Goal: Task Accomplishment & Management: Use online tool/utility

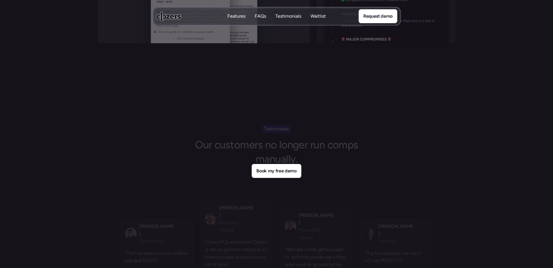
scroll to position [2446, 0]
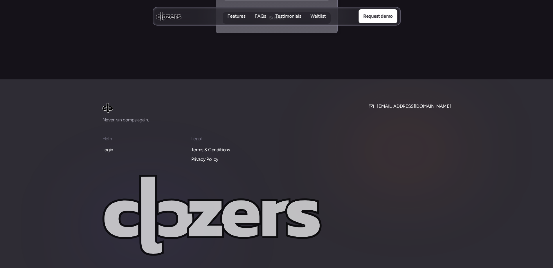
click at [107, 146] on p "Login" at bounding box center [107, 150] width 11 height 8
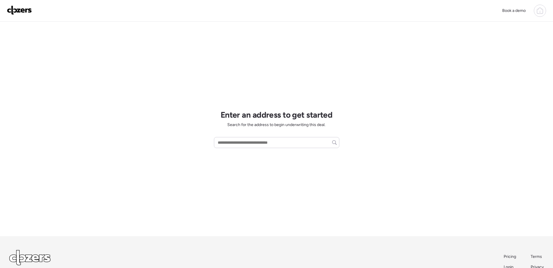
click at [537, 10] on icon at bounding box center [540, 11] width 6 height 5
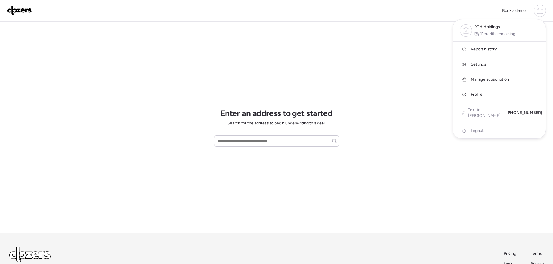
click at [392, 86] on div at bounding box center [276, 116] width 553 height 264
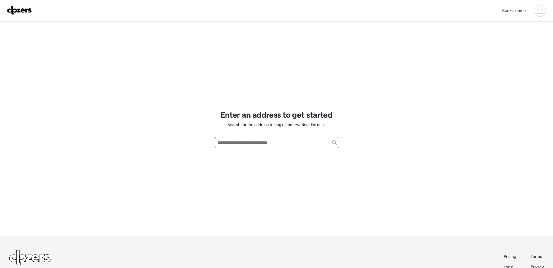
click at [238, 140] on input "text" at bounding box center [276, 143] width 120 height 8
paste input "**********"
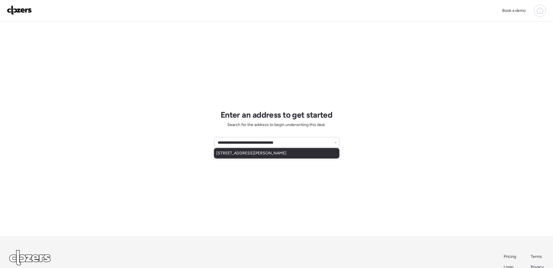
click at [275, 155] on span "3520 Fleet Ln, Saint Charles, MO, 63301" at bounding box center [251, 154] width 70 height 6
type input "**********"
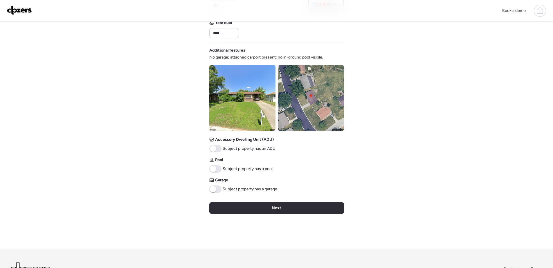
scroll to position [174, 0]
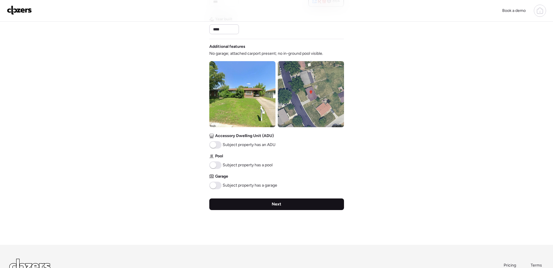
click at [298, 203] on div "Next" at bounding box center [276, 205] width 135 height 12
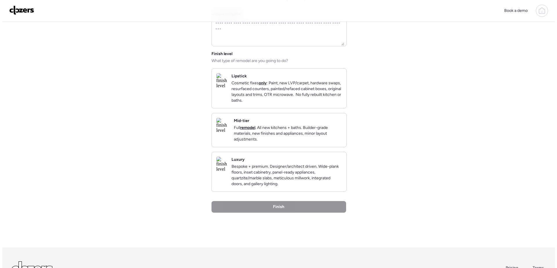
scroll to position [0, 0]
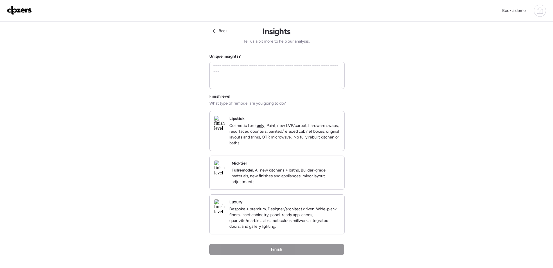
click at [290, 181] on p "Full remodel . All new kitchens + baths. Builder-grade materials, new finishes …" at bounding box center [286, 176] width 108 height 17
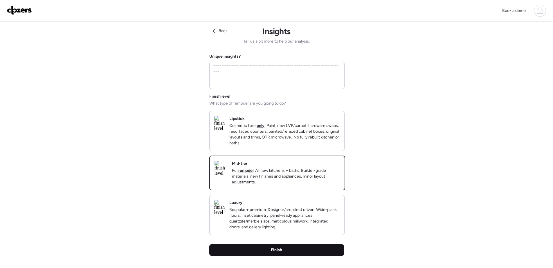
click at [302, 256] on div "Finish" at bounding box center [276, 251] width 135 height 12
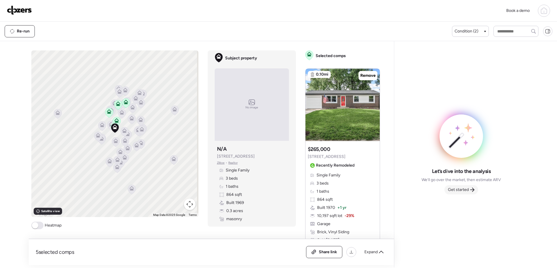
click at [465, 192] on span "Get started" at bounding box center [458, 190] width 21 height 6
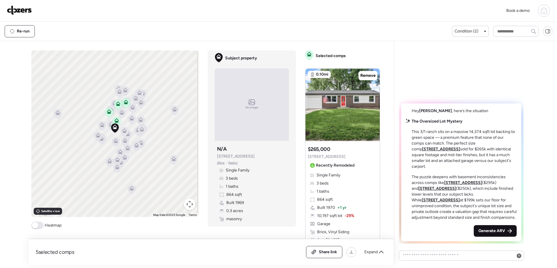
click at [479, 232] on span "Generate ARV" at bounding box center [492, 231] width 27 height 6
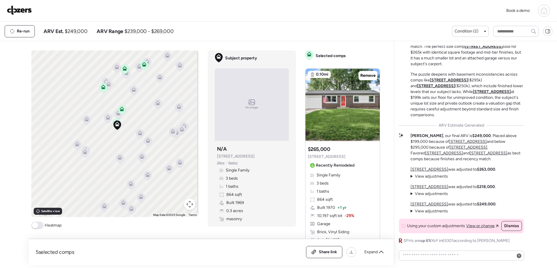
click at [121, 111] on icon at bounding box center [122, 110] width 4 height 2
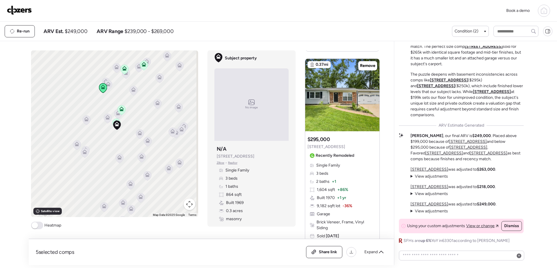
scroll to position [813, 0]
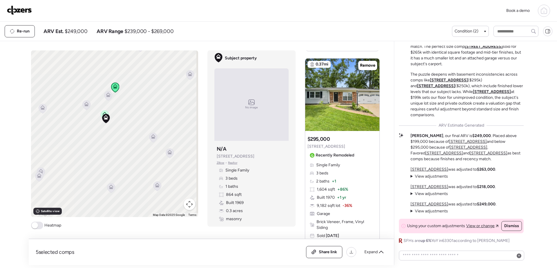
click at [102, 113] on icon at bounding box center [104, 113] width 4 height 3
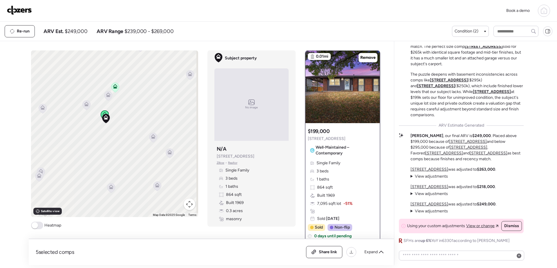
scroll to position [0, 0]
click at [343, 108] on img at bounding box center [343, 87] width 74 height 73
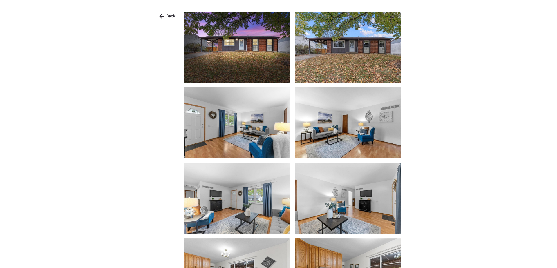
click at [260, 71] on img at bounding box center [237, 47] width 106 height 71
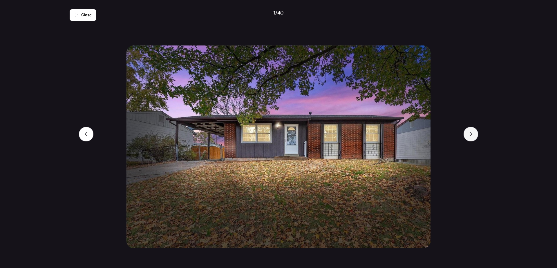
click at [472, 136] on icon at bounding box center [471, 134] width 5 height 5
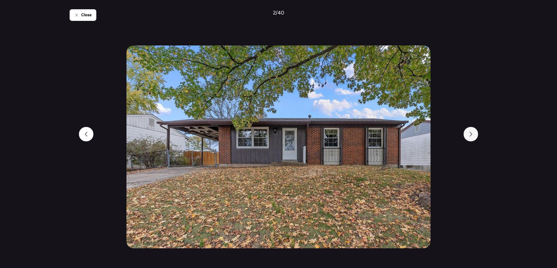
click at [472, 136] on icon at bounding box center [471, 134] width 5 height 5
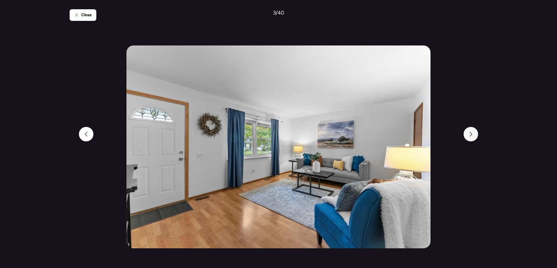
click at [472, 136] on icon at bounding box center [471, 134] width 5 height 5
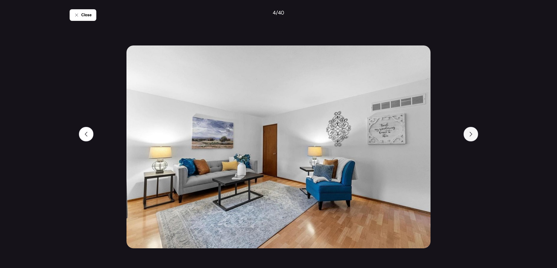
click at [472, 136] on icon at bounding box center [471, 134] width 5 height 5
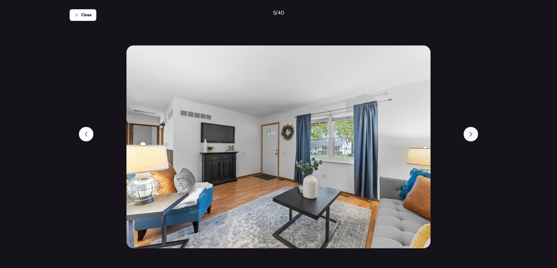
click at [472, 136] on icon at bounding box center [471, 134] width 5 height 5
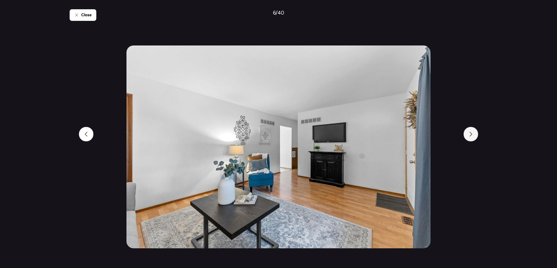
click at [472, 136] on icon at bounding box center [471, 134] width 5 height 5
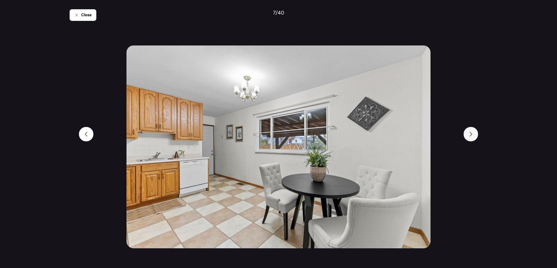
click at [472, 136] on icon at bounding box center [471, 134] width 5 height 5
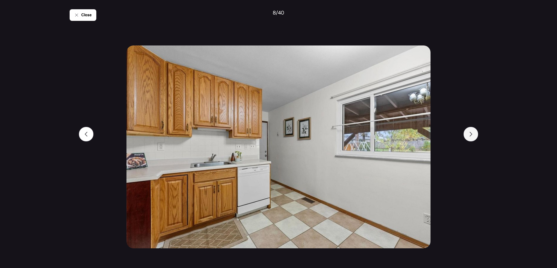
click at [472, 136] on icon at bounding box center [471, 134] width 5 height 5
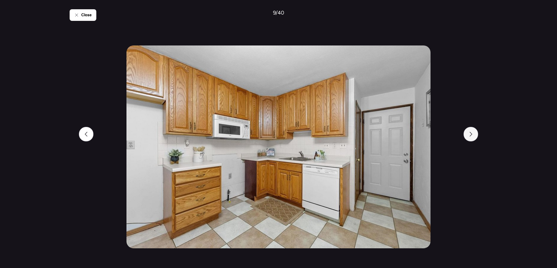
click at [472, 136] on icon at bounding box center [471, 134] width 5 height 5
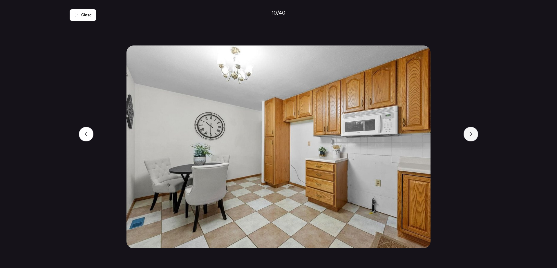
click at [472, 136] on icon at bounding box center [471, 134] width 5 height 5
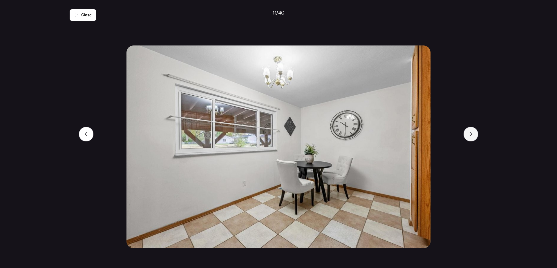
click at [472, 136] on icon at bounding box center [471, 134] width 5 height 5
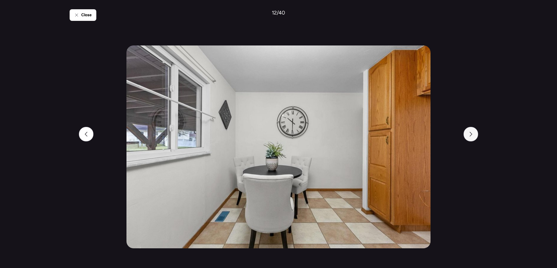
click at [472, 136] on icon at bounding box center [471, 134] width 5 height 5
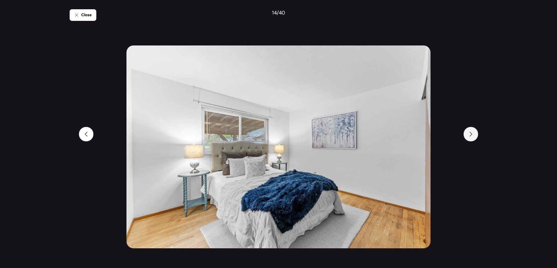
click at [472, 136] on icon at bounding box center [471, 134] width 5 height 5
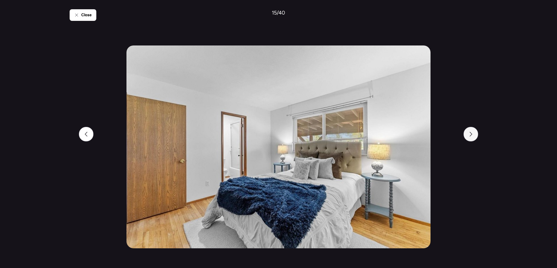
click at [472, 136] on icon at bounding box center [471, 134] width 5 height 5
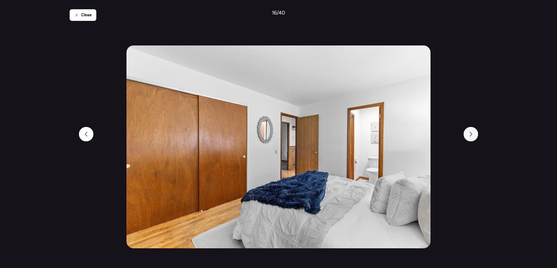
click at [472, 136] on icon at bounding box center [471, 134] width 5 height 5
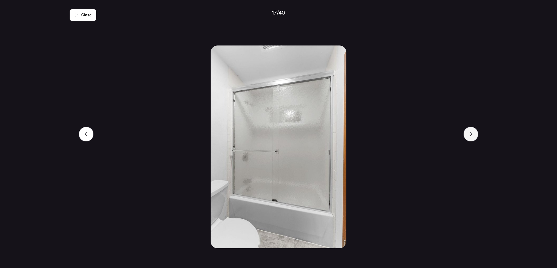
click at [472, 136] on icon at bounding box center [471, 134] width 5 height 5
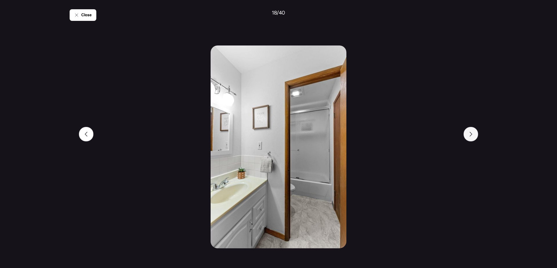
click at [472, 136] on icon at bounding box center [471, 134] width 5 height 5
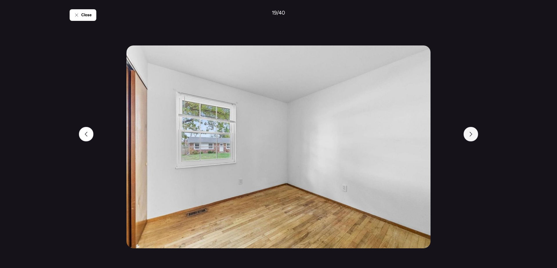
click at [472, 136] on icon at bounding box center [471, 134] width 5 height 5
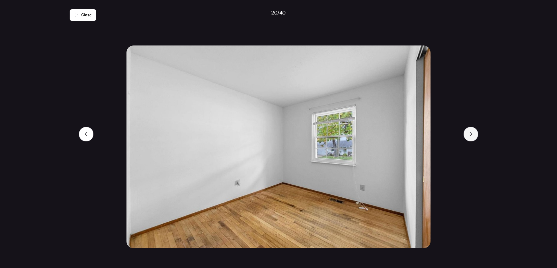
click at [472, 136] on icon at bounding box center [471, 134] width 5 height 5
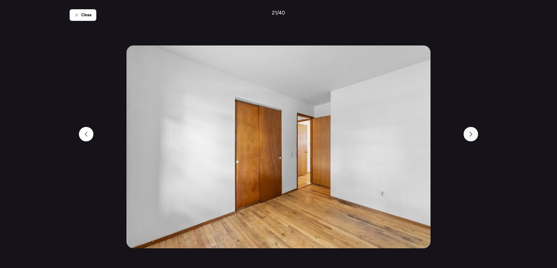
click at [472, 136] on icon at bounding box center [471, 134] width 5 height 5
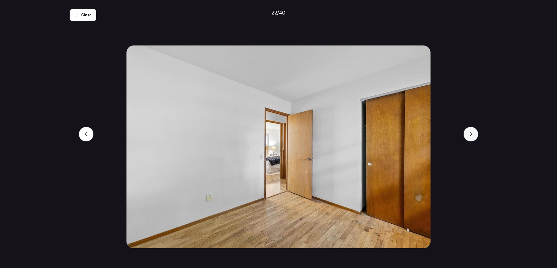
click at [472, 136] on icon at bounding box center [471, 134] width 5 height 5
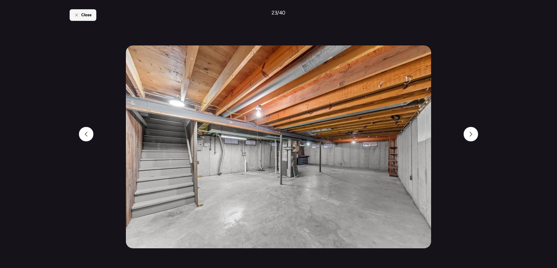
click at [81, 16] on div "Close" at bounding box center [83, 15] width 27 height 12
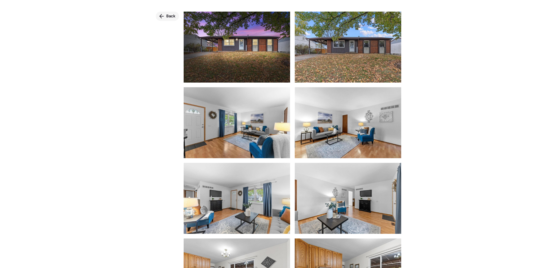
click at [163, 15] on icon at bounding box center [161, 16] width 5 height 5
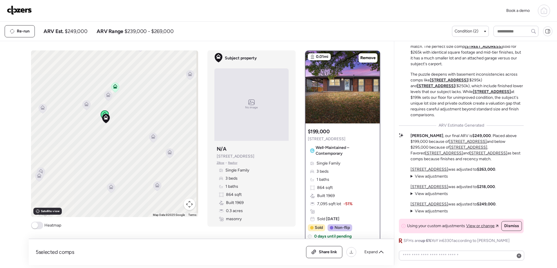
click at [108, 96] on icon at bounding box center [108, 95] width 5 height 5
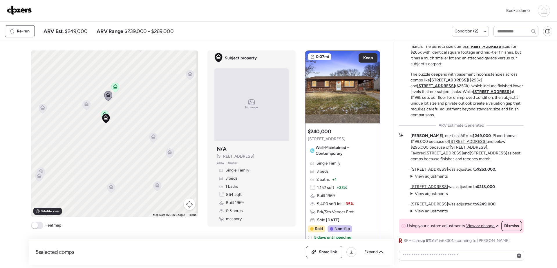
click at [137, 137] on div "To activate drag with keyboard, press Alt + Enter. Once in keyboard drag state,…" at bounding box center [114, 133] width 167 height 167
click at [114, 86] on icon at bounding box center [115, 86] width 5 height 5
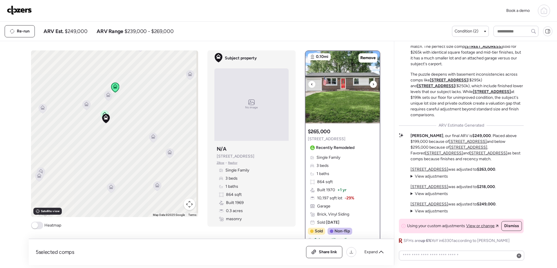
click at [357, 105] on img at bounding box center [343, 87] width 74 height 73
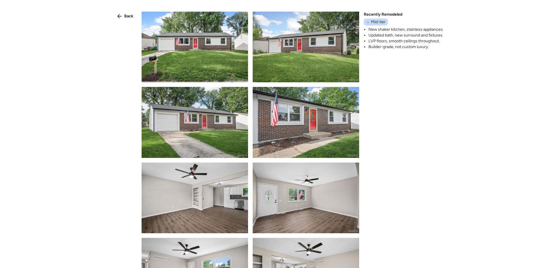
click at [217, 65] on img at bounding box center [195, 47] width 106 height 71
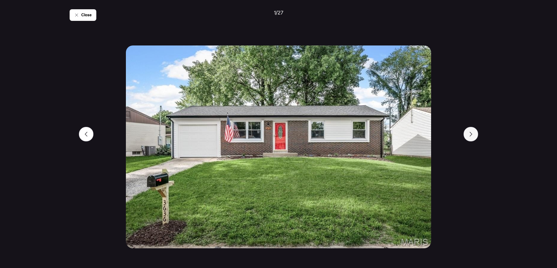
click at [470, 132] on icon at bounding box center [471, 134] width 5 height 5
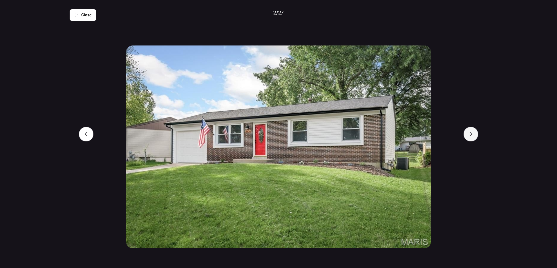
click at [470, 132] on icon at bounding box center [471, 134] width 5 height 5
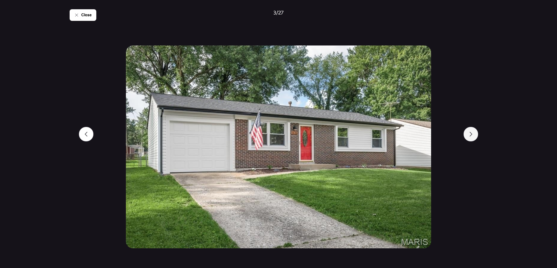
click at [470, 132] on icon at bounding box center [471, 134] width 5 height 5
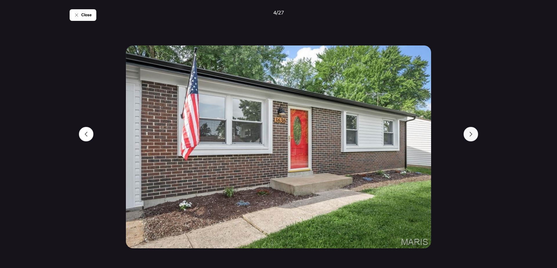
click at [470, 132] on icon at bounding box center [471, 134] width 5 height 5
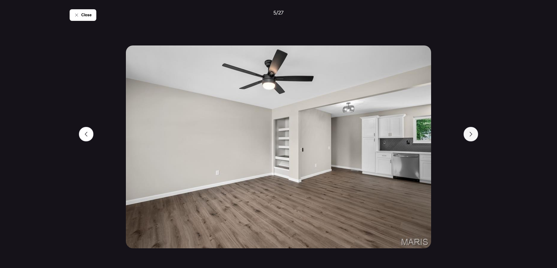
click at [470, 132] on icon at bounding box center [471, 134] width 5 height 5
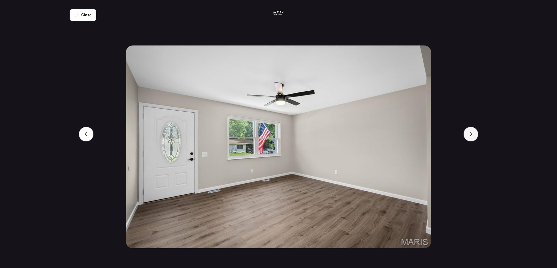
click at [470, 132] on icon at bounding box center [471, 134] width 5 height 5
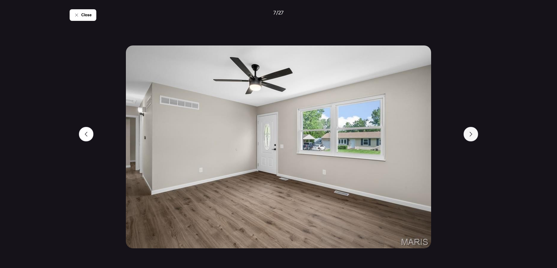
click at [470, 132] on icon at bounding box center [471, 134] width 5 height 5
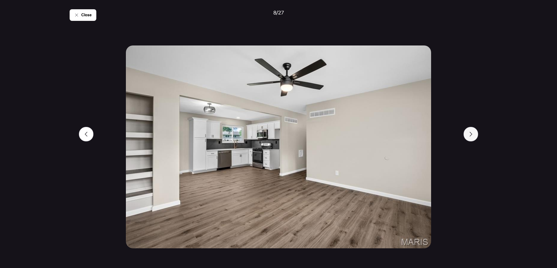
click at [470, 132] on icon at bounding box center [471, 134] width 5 height 5
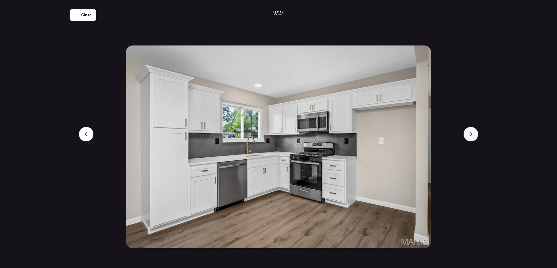
click at [470, 132] on icon at bounding box center [471, 134] width 5 height 5
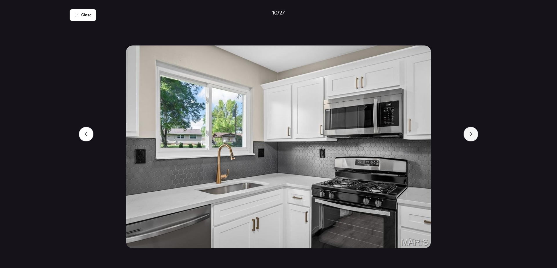
click at [470, 132] on icon at bounding box center [471, 134] width 5 height 5
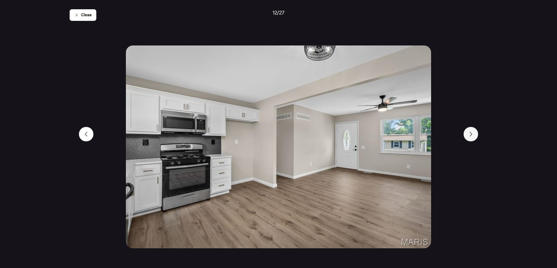
click at [470, 132] on icon at bounding box center [471, 134] width 5 height 5
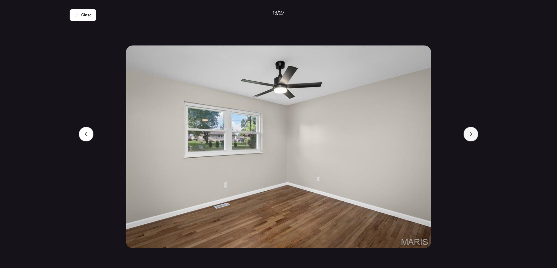
click at [470, 132] on icon at bounding box center [471, 134] width 5 height 5
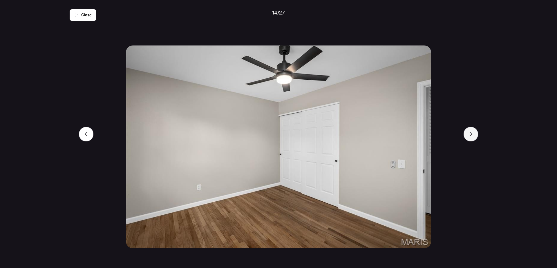
click at [470, 132] on icon at bounding box center [471, 134] width 5 height 5
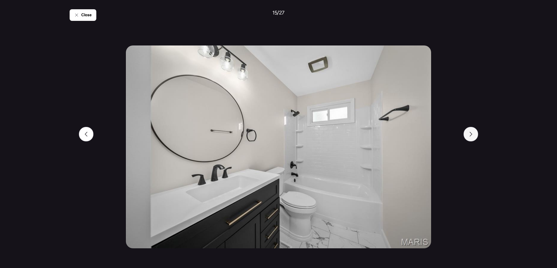
click at [470, 132] on icon at bounding box center [471, 134] width 5 height 5
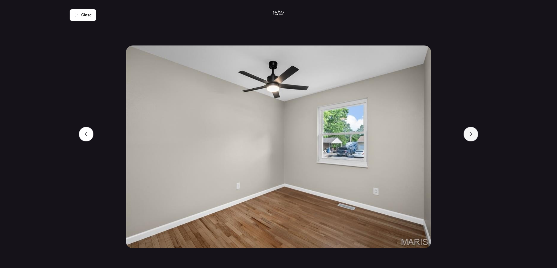
click at [470, 132] on icon at bounding box center [471, 134] width 5 height 5
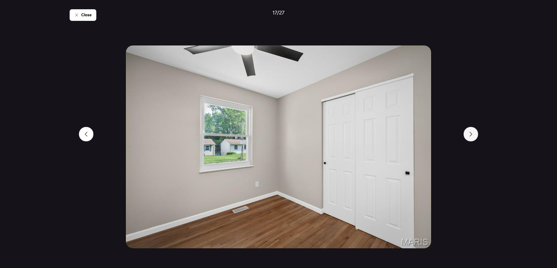
click at [470, 132] on icon at bounding box center [471, 134] width 5 height 5
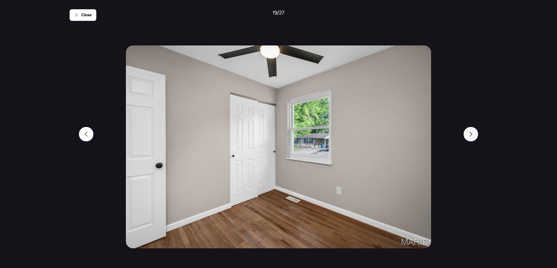
click at [470, 132] on icon at bounding box center [471, 134] width 5 height 5
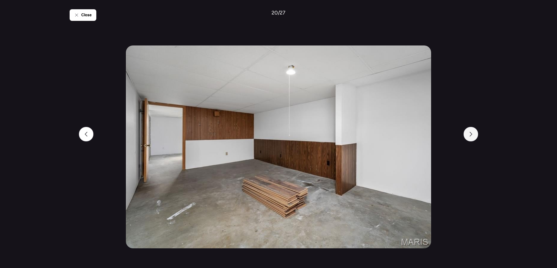
click at [470, 132] on icon at bounding box center [471, 134] width 5 height 5
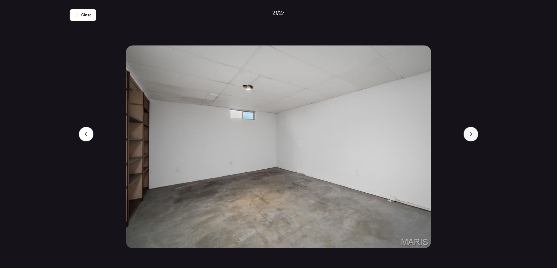
click at [470, 132] on icon at bounding box center [471, 134] width 5 height 5
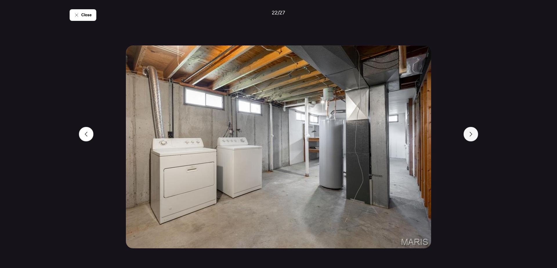
click at [470, 132] on icon at bounding box center [471, 134] width 5 height 5
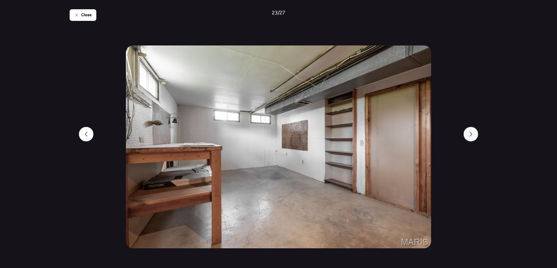
click at [470, 132] on icon at bounding box center [471, 134] width 5 height 5
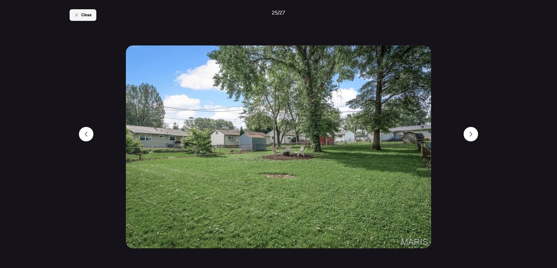
click at [88, 15] on span "Close" at bounding box center [86, 15] width 10 height 6
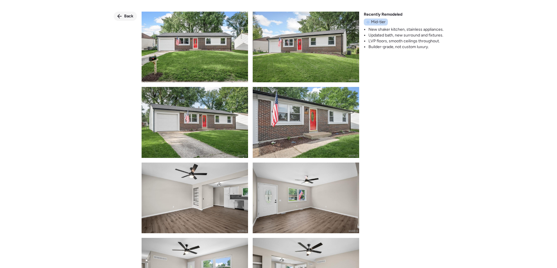
click at [122, 15] on div "Back" at bounding box center [125, 16] width 23 height 9
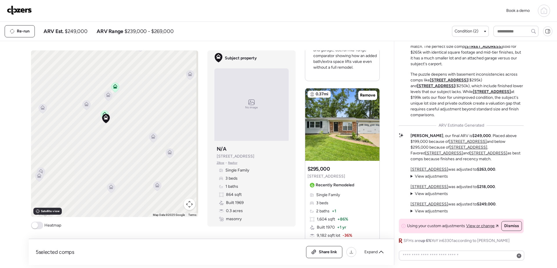
scroll to position [783, 0]
click at [339, 130] on img at bounding box center [342, 124] width 74 height 73
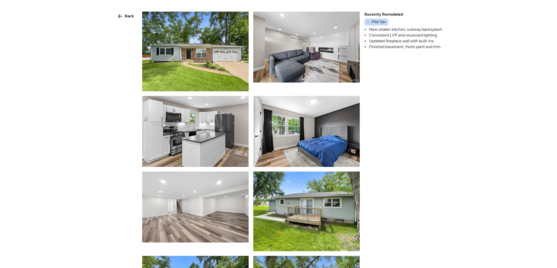
click at [194, 63] on img at bounding box center [195, 52] width 106 height 80
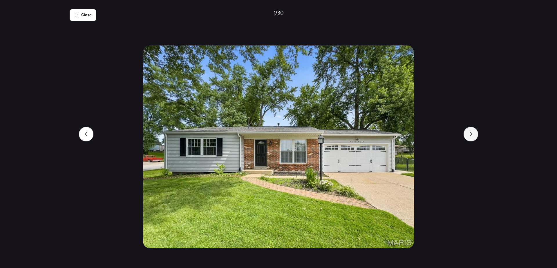
click at [471, 138] on div at bounding box center [471, 134] width 15 height 15
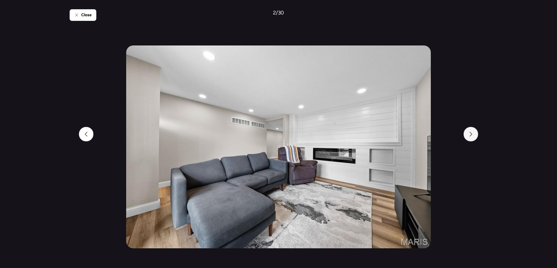
click at [471, 138] on div at bounding box center [471, 134] width 15 height 15
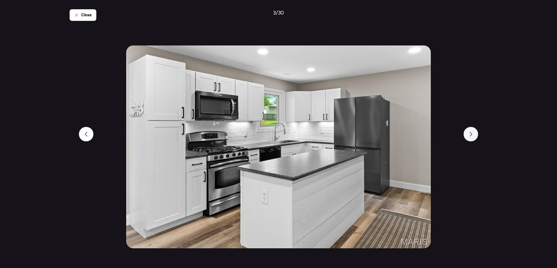
click at [471, 138] on div at bounding box center [471, 134] width 15 height 15
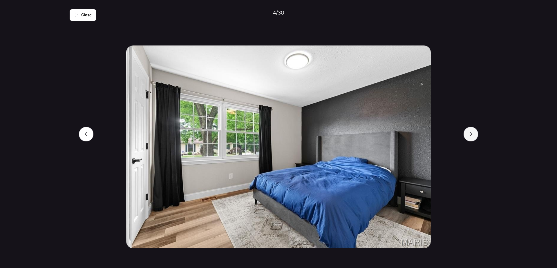
click at [471, 138] on div at bounding box center [471, 134] width 15 height 15
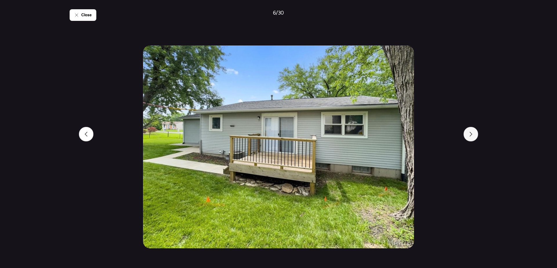
click at [471, 138] on div at bounding box center [471, 134] width 15 height 15
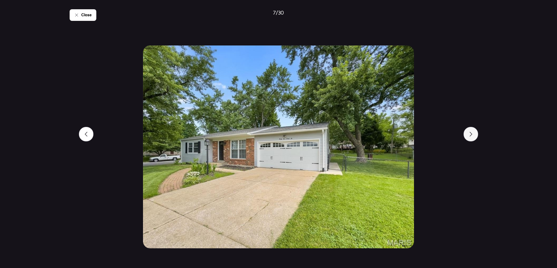
click at [471, 138] on div at bounding box center [471, 134] width 15 height 15
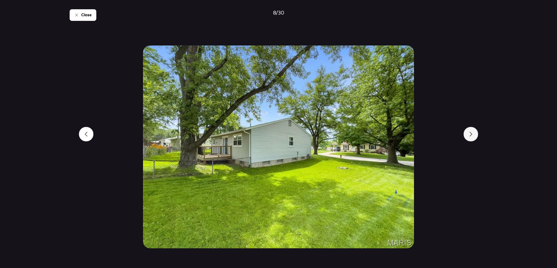
click at [471, 138] on div at bounding box center [471, 134] width 15 height 15
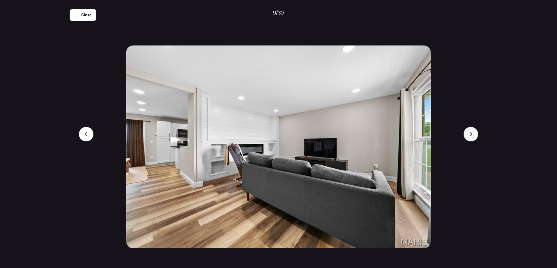
click at [471, 138] on div at bounding box center [471, 134] width 15 height 15
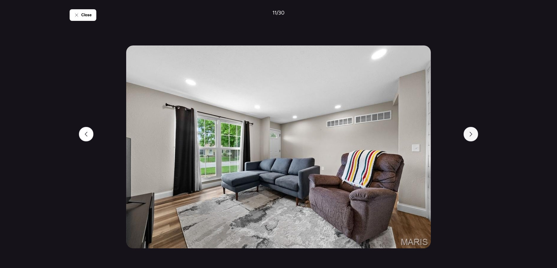
click at [471, 138] on div at bounding box center [471, 134] width 15 height 15
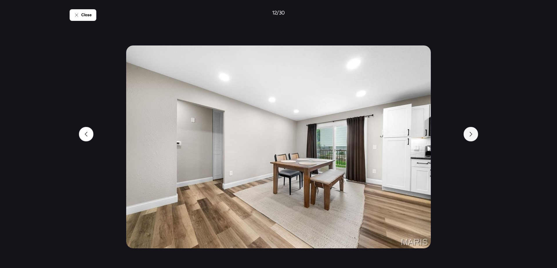
click at [471, 138] on div at bounding box center [471, 134] width 15 height 15
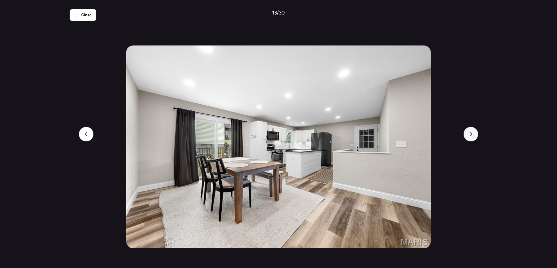
click at [471, 138] on div at bounding box center [471, 134] width 15 height 15
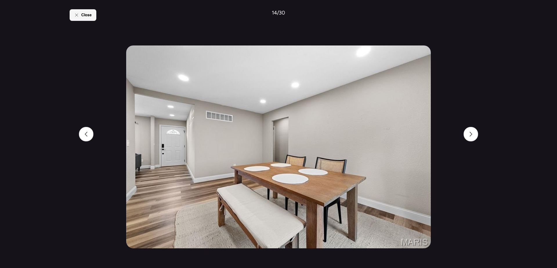
click at [90, 15] on span "Close" at bounding box center [86, 15] width 10 height 6
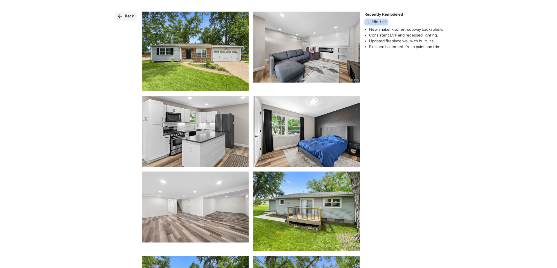
click at [123, 15] on div "Back" at bounding box center [125, 16] width 23 height 9
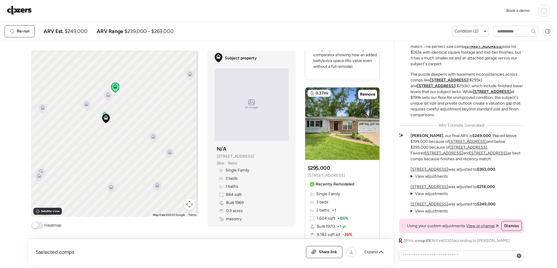
click at [24, 16] on div "Book a demo" at bounding box center [278, 11] width 543 height 12
click at [12, 11] on img at bounding box center [19, 10] width 25 height 9
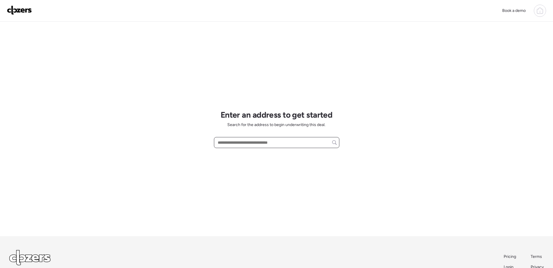
click at [283, 146] on input "text" at bounding box center [276, 143] width 120 height 8
paste input "**********"
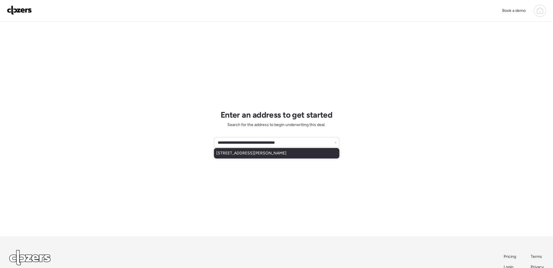
click at [299, 155] on div "51 Woodlawn Dr, Saint Charles, MO, 63301" at bounding box center [276, 153] width 125 height 10
type input "**********"
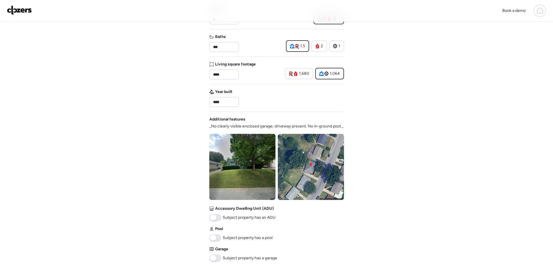
scroll to position [87, 0]
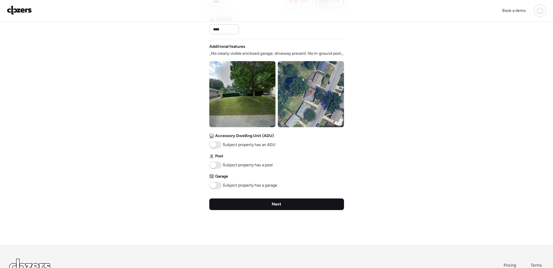
click at [315, 207] on div "Next" at bounding box center [276, 205] width 135 height 12
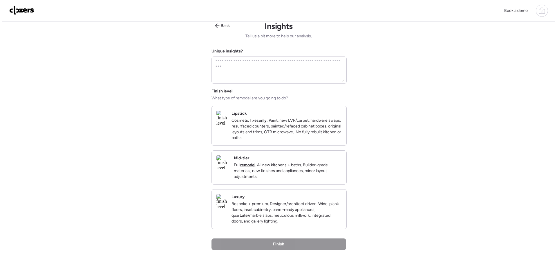
scroll to position [0, 0]
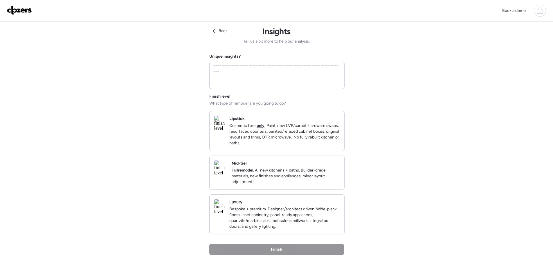
click at [291, 180] on p "Full remodel . All new kitchens + baths. Builder-grade materials, new finishes …" at bounding box center [286, 176] width 108 height 17
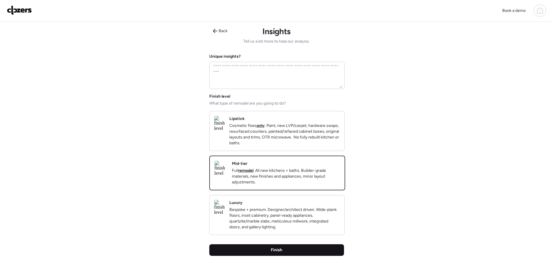
click at [291, 256] on div "Finish" at bounding box center [276, 251] width 135 height 12
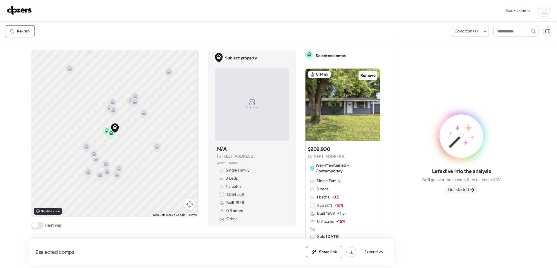
click at [459, 192] on span "Get started" at bounding box center [458, 190] width 21 height 6
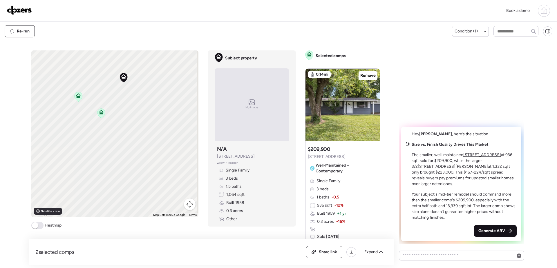
click at [501, 233] on span "Generate ARV" at bounding box center [492, 231] width 27 height 6
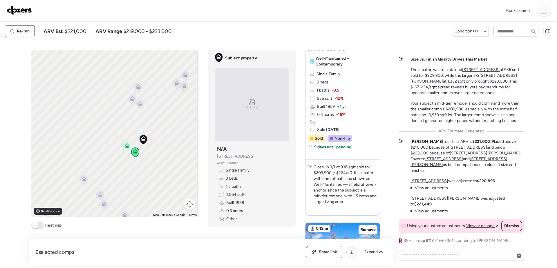
scroll to position [29, 0]
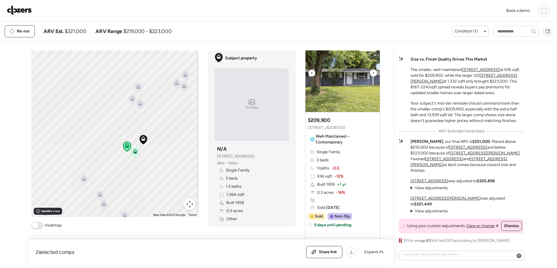
click at [339, 107] on img at bounding box center [343, 76] width 74 height 73
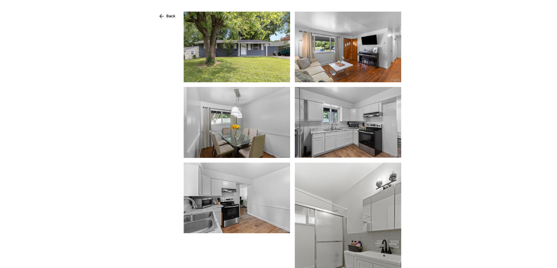
click at [257, 71] on img at bounding box center [237, 47] width 106 height 71
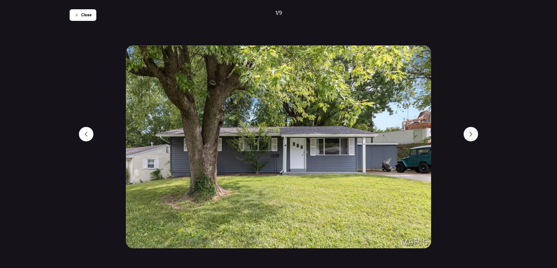
click at [471, 133] on icon at bounding box center [471, 134] width 3 height 5
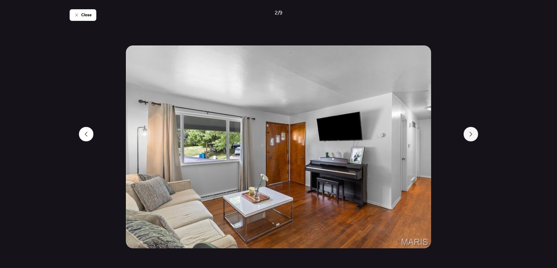
click at [471, 133] on icon at bounding box center [471, 134] width 3 height 5
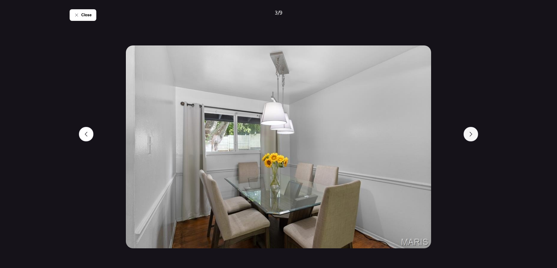
click at [471, 133] on icon at bounding box center [471, 134] width 3 height 5
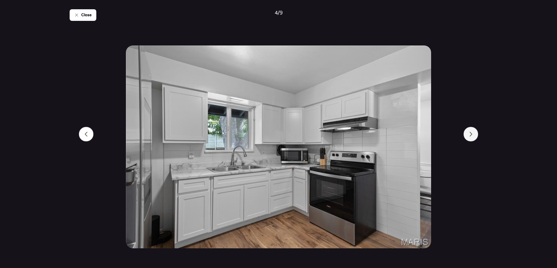
click at [471, 133] on icon at bounding box center [471, 134] width 3 height 5
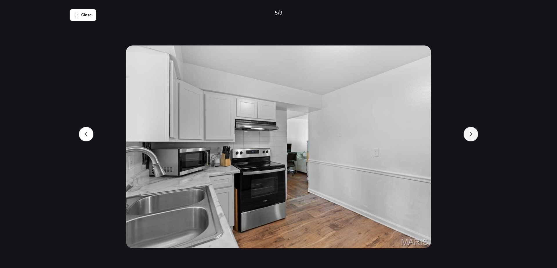
click at [471, 133] on icon at bounding box center [471, 134] width 3 height 5
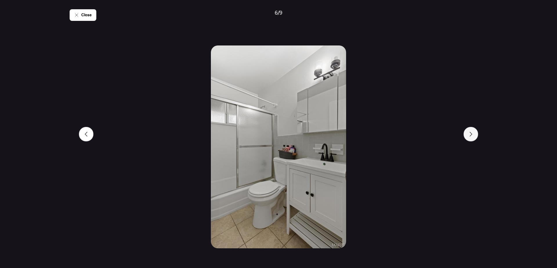
click at [471, 133] on icon at bounding box center [471, 134] width 3 height 5
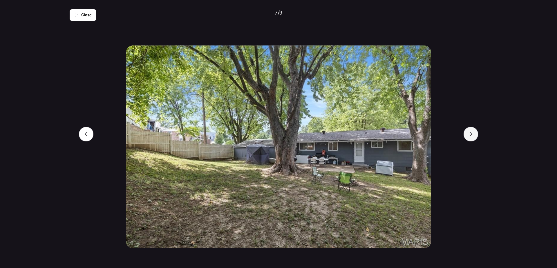
click at [471, 133] on icon at bounding box center [471, 134] width 3 height 5
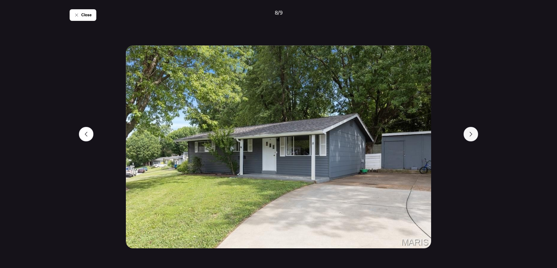
click at [471, 133] on icon at bounding box center [471, 134] width 3 height 5
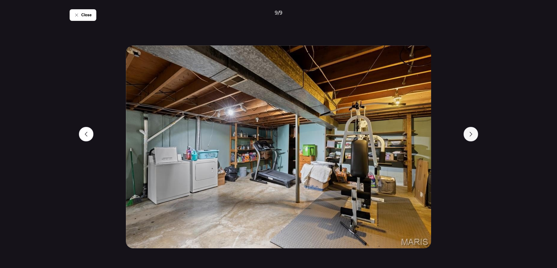
click at [471, 133] on icon at bounding box center [471, 134] width 3 height 5
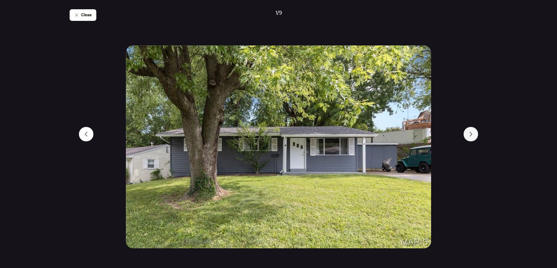
click at [471, 133] on icon at bounding box center [471, 134] width 3 height 5
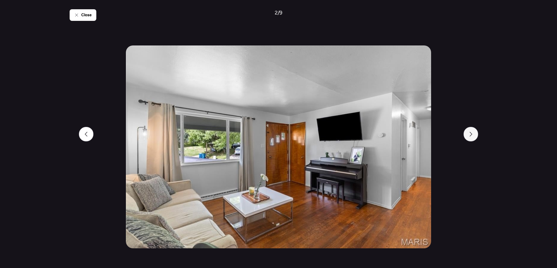
click at [471, 133] on icon at bounding box center [471, 134] width 3 height 5
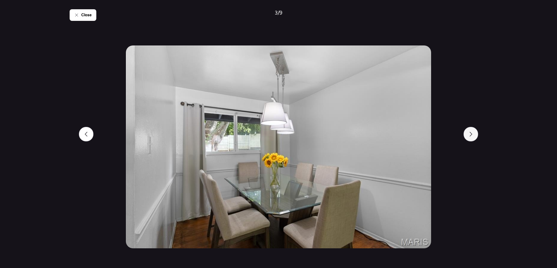
click at [471, 133] on icon at bounding box center [471, 134] width 3 height 5
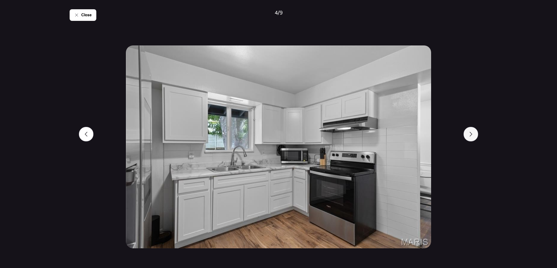
click at [471, 133] on icon at bounding box center [471, 134] width 3 height 5
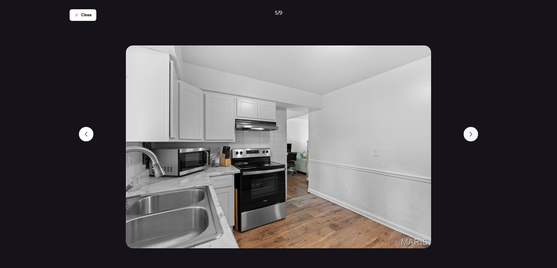
click at [471, 133] on icon at bounding box center [471, 134] width 3 height 5
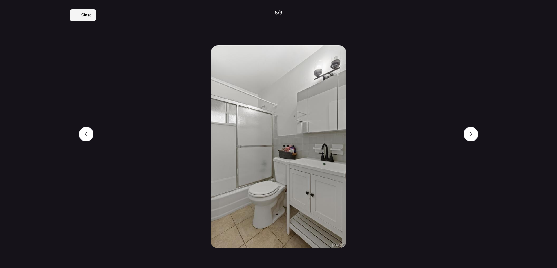
click at [82, 17] on span "Close" at bounding box center [86, 15] width 10 height 6
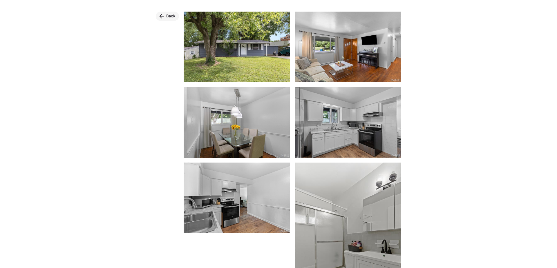
click at [169, 15] on span "Back" at bounding box center [170, 16] width 9 height 6
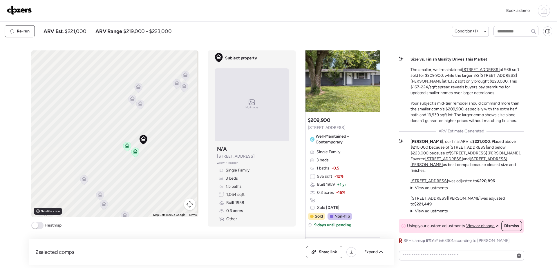
click at [127, 147] on icon at bounding box center [127, 145] width 5 height 5
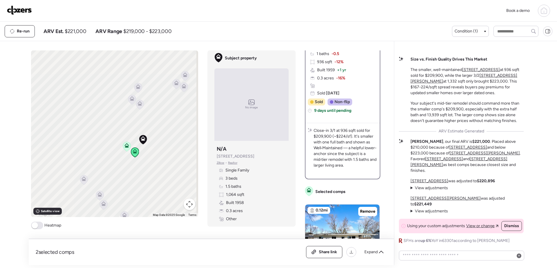
scroll to position [0, 0]
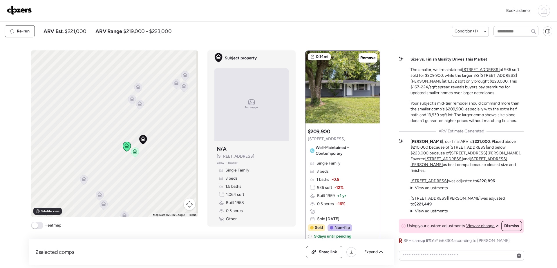
click at [147, 156] on div "To activate drag with keyboard, press Alt + Enter. Once in keyboard drag state,…" at bounding box center [114, 133] width 167 height 167
click at [133, 154] on icon at bounding box center [135, 153] width 4 height 2
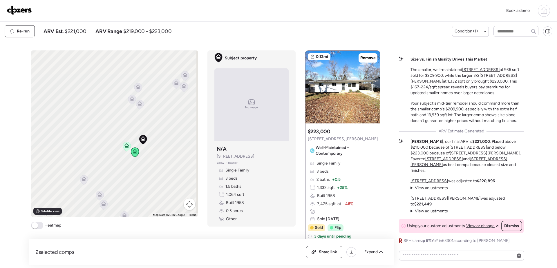
click at [125, 146] on icon at bounding box center [127, 147] width 4 height 2
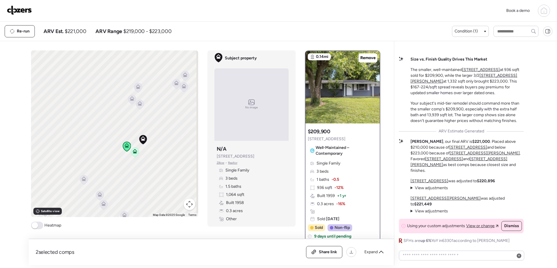
click at [138, 154] on div "To activate drag with keyboard, press Alt + Enter. Once in keyboard drag state,…" at bounding box center [114, 133] width 167 height 167
click at [133, 154] on icon at bounding box center [135, 153] width 8 height 10
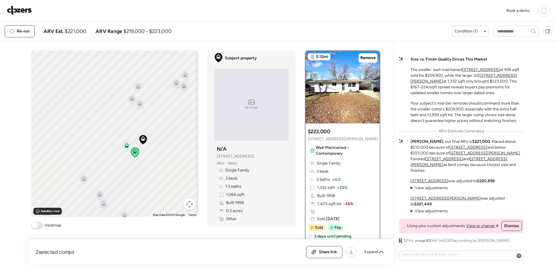
click at [126, 149] on icon at bounding box center [127, 147] width 8 height 10
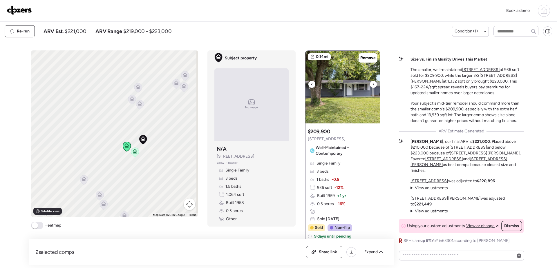
click at [340, 94] on img at bounding box center [343, 87] width 74 height 73
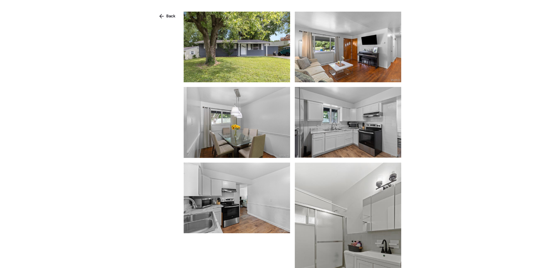
click at [256, 61] on img at bounding box center [237, 47] width 106 height 71
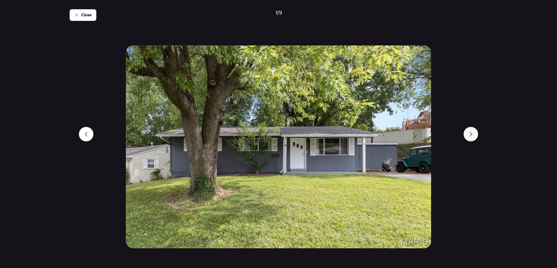
click at [471, 134] on icon at bounding box center [471, 134] width 5 height 5
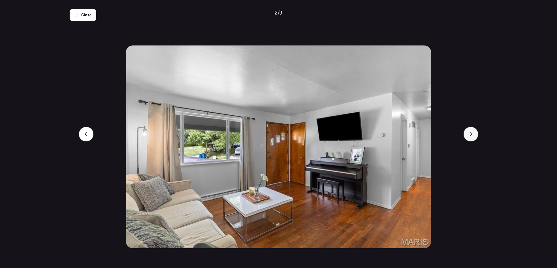
click at [472, 134] on icon at bounding box center [471, 134] width 3 height 5
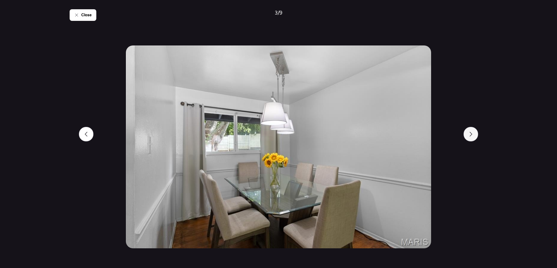
click at [472, 134] on icon at bounding box center [471, 134] width 3 height 5
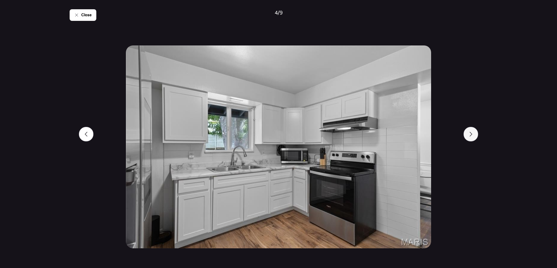
click at [472, 134] on icon at bounding box center [471, 134] width 3 height 5
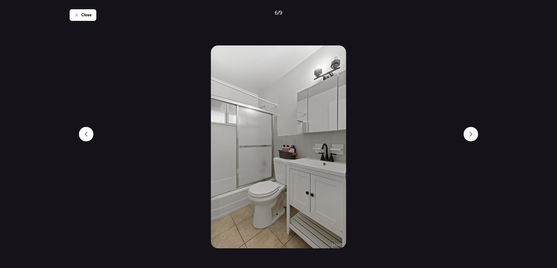
click at [472, 134] on icon at bounding box center [471, 134] width 3 height 5
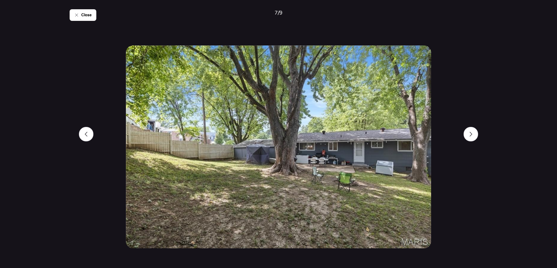
click at [93, 136] on div "Close 7 / 9" at bounding box center [279, 134] width 418 height 268
click at [85, 137] on div at bounding box center [86, 134] width 15 height 15
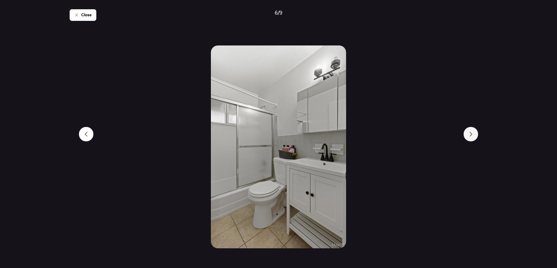
click at [471, 136] on icon at bounding box center [471, 134] width 5 height 5
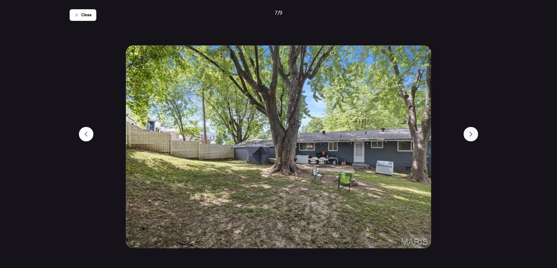
click at [471, 136] on icon at bounding box center [471, 134] width 5 height 5
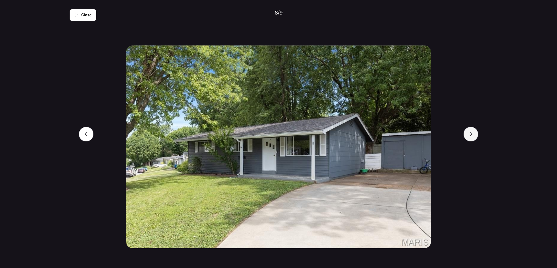
click at [471, 136] on icon at bounding box center [471, 134] width 5 height 5
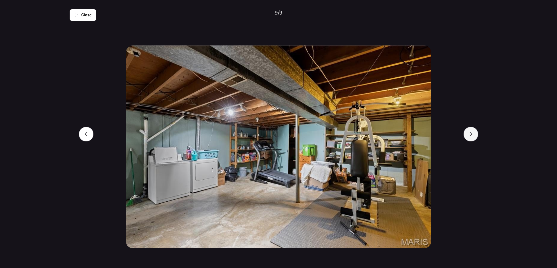
click at [471, 136] on icon at bounding box center [471, 134] width 5 height 5
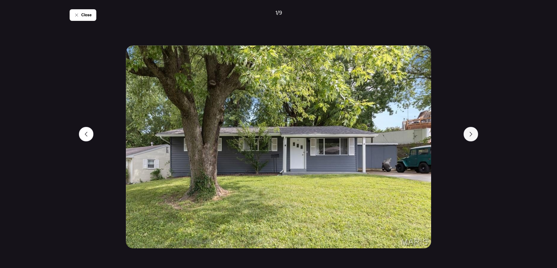
click at [471, 136] on icon at bounding box center [471, 134] width 5 height 5
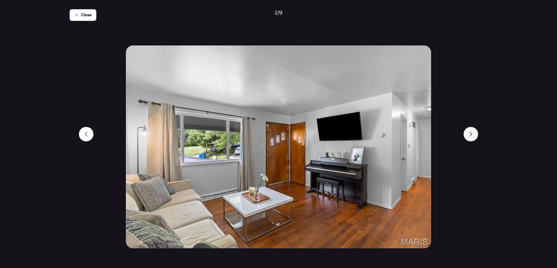
click at [471, 136] on icon at bounding box center [471, 134] width 5 height 5
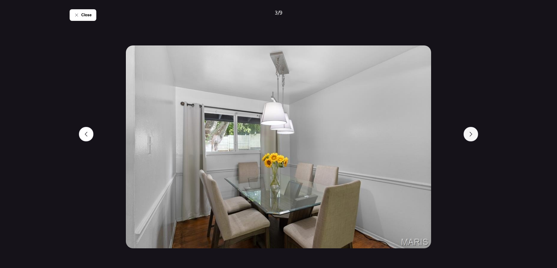
click at [471, 136] on icon at bounding box center [471, 134] width 5 height 5
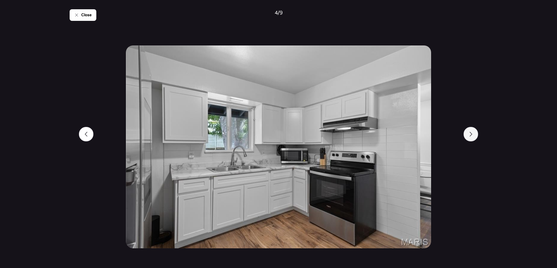
click at [471, 136] on icon at bounding box center [471, 134] width 5 height 5
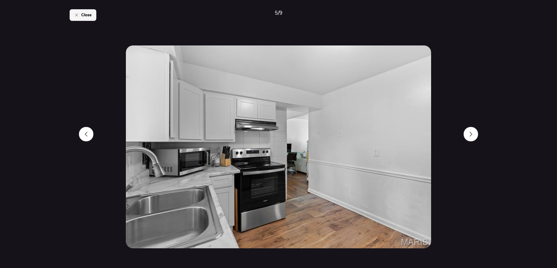
click at [89, 16] on span "Close" at bounding box center [86, 15] width 10 height 6
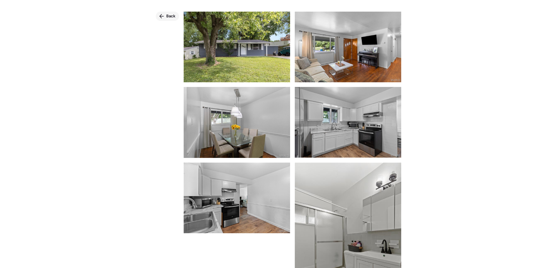
click at [172, 15] on span "Back" at bounding box center [170, 16] width 9 height 6
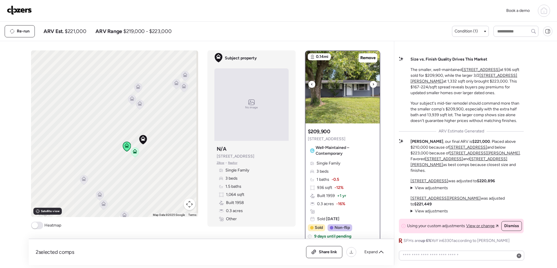
click at [359, 115] on img at bounding box center [343, 87] width 74 height 73
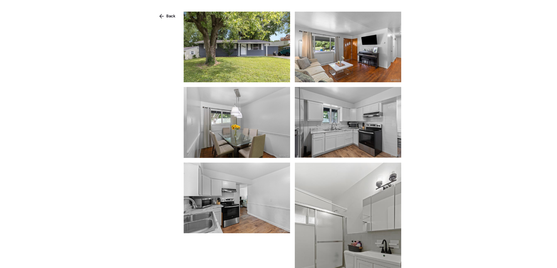
drag, startPoint x: 167, startPoint y: 17, endPoint x: 173, endPoint y: 20, distance: 6.9
click at [167, 17] on span "Back" at bounding box center [170, 16] width 9 height 6
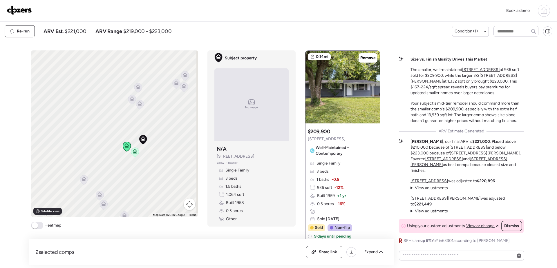
click at [22, 12] on img at bounding box center [19, 10] width 25 height 9
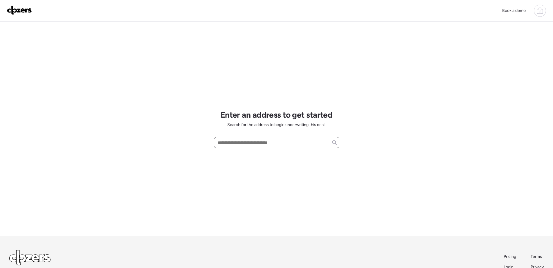
click at [243, 143] on input "text" at bounding box center [276, 143] width 120 height 8
paste input "**********"
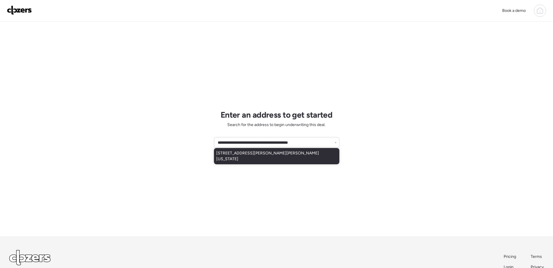
click at [272, 154] on span "[STREET_ADDRESS][PERSON_NAME][PERSON_NAME][US_STATE]" at bounding box center [276, 157] width 121 height 12
type input "**********"
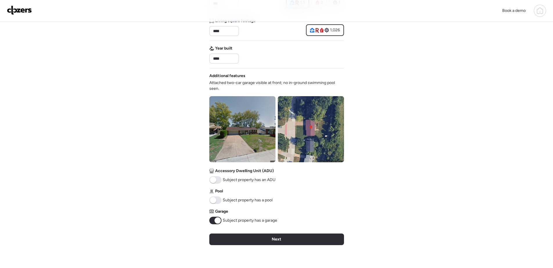
scroll to position [145, 0]
click at [249, 135] on img at bounding box center [242, 129] width 66 height 66
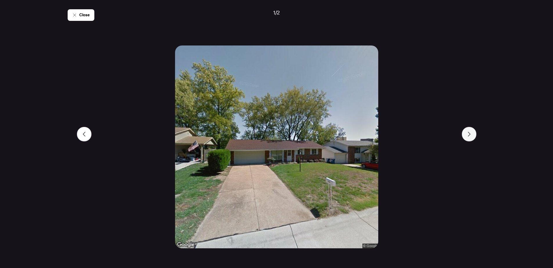
click at [467, 130] on div at bounding box center [469, 134] width 15 height 15
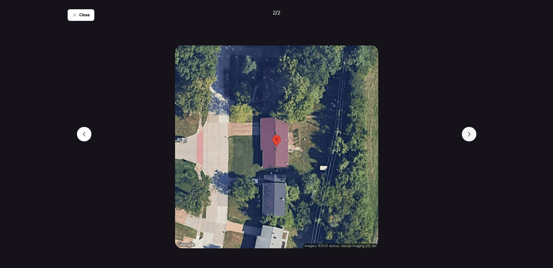
click at [467, 130] on div at bounding box center [469, 134] width 15 height 15
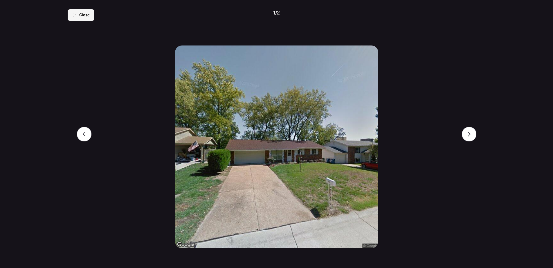
click at [86, 14] on span "Close" at bounding box center [84, 15] width 10 height 6
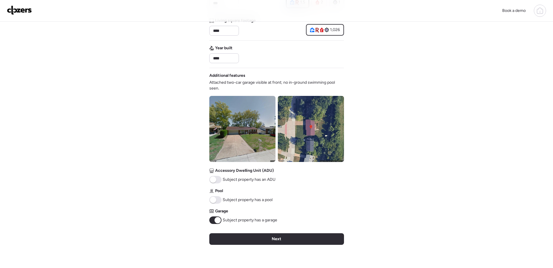
click at [301, 239] on div "Next" at bounding box center [276, 240] width 135 height 12
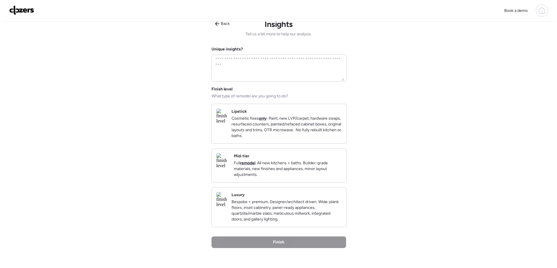
scroll to position [0, 0]
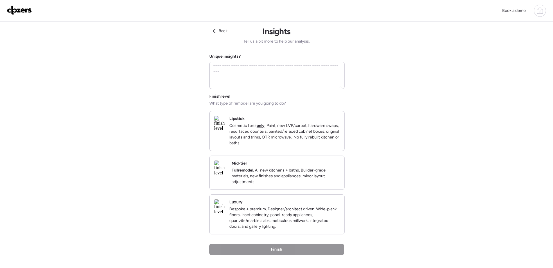
click at [283, 184] on p "Full remodel . All new kitchens + baths. Builder-grade materials, new finishes …" at bounding box center [286, 176] width 108 height 17
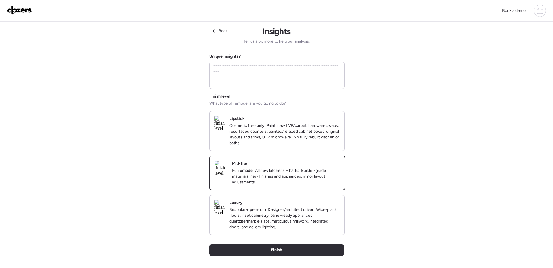
drag, startPoint x: 294, startPoint y: 260, endPoint x: 304, endPoint y: 248, distance: 15.4
click at [293, 256] on div "Finish" at bounding box center [276, 251] width 135 height 12
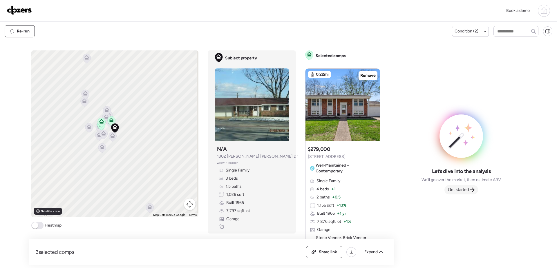
click at [460, 187] on span "Get started" at bounding box center [458, 190] width 21 height 6
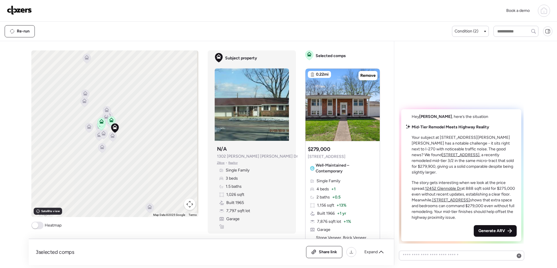
click at [491, 231] on span "Generate ARV" at bounding box center [492, 231] width 27 height 6
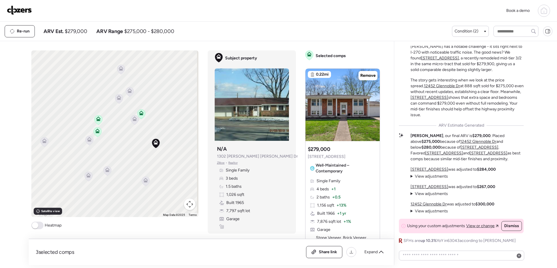
drag, startPoint x: 105, startPoint y: 137, endPoint x: 119, endPoint y: 165, distance: 31.9
click at [119, 165] on div "To activate drag with keyboard, press Alt + Enter. Once in keyboard drag state,…" at bounding box center [114, 133] width 167 height 167
click at [140, 113] on icon at bounding box center [141, 112] width 4 height 3
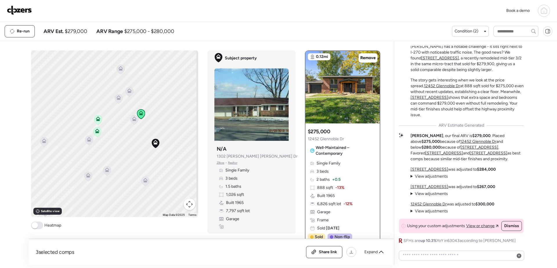
click at [97, 133] on icon at bounding box center [97, 132] width 4 height 2
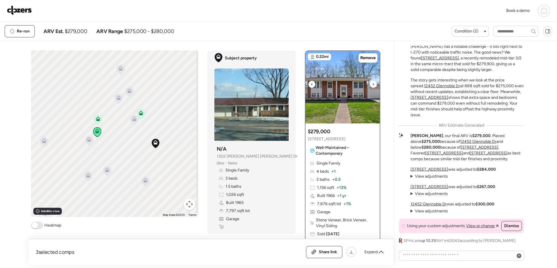
click at [358, 101] on img at bounding box center [343, 87] width 74 height 73
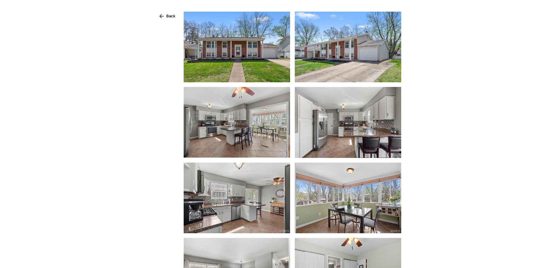
click at [240, 50] on img at bounding box center [237, 47] width 106 height 71
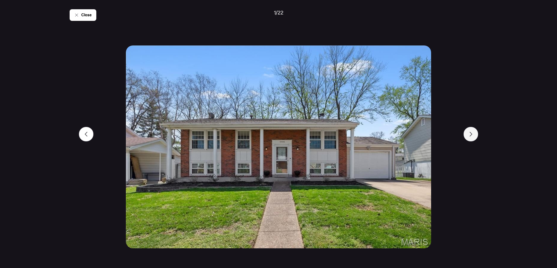
click at [472, 133] on icon at bounding box center [471, 134] width 5 height 5
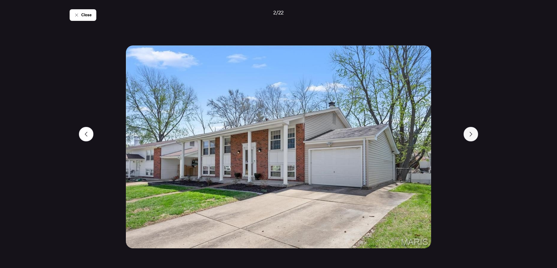
click at [472, 133] on icon at bounding box center [471, 134] width 5 height 5
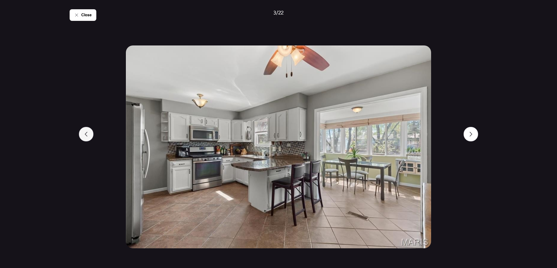
click at [92, 136] on div at bounding box center [86, 134] width 15 height 15
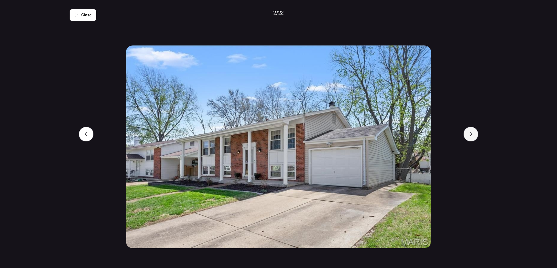
click at [466, 136] on div at bounding box center [471, 134] width 15 height 15
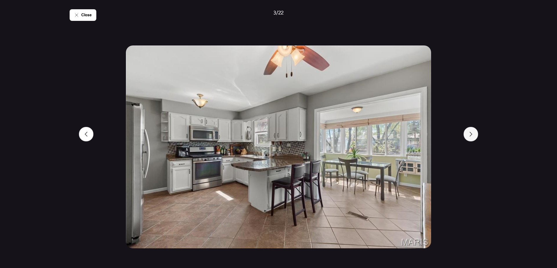
click at [466, 136] on div at bounding box center [471, 134] width 15 height 15
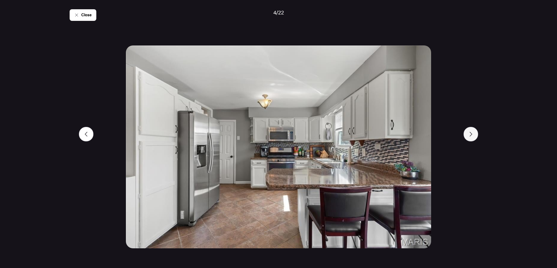
click at [466, 136] on div at bounding box center [471, 134] width 15 height 15
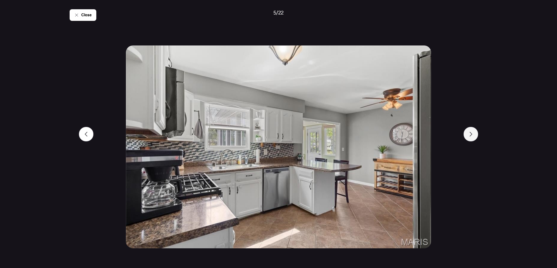
click at [466, 136] on div at bounding box center [471, 134] width 15 height 15
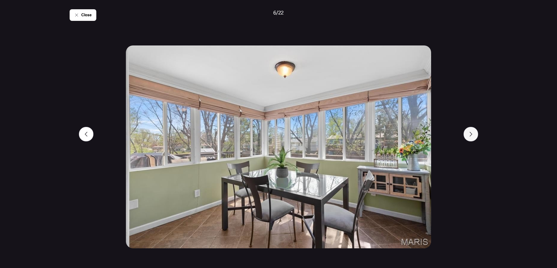
click at [466, 136] on div at bounding box center [471, 134] width 15 height 15
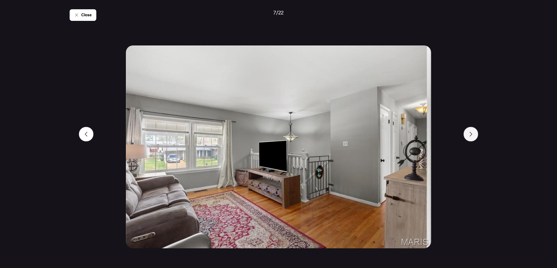
click at [466, 136] on div at bounding box center [471, 134] width 15 height 15
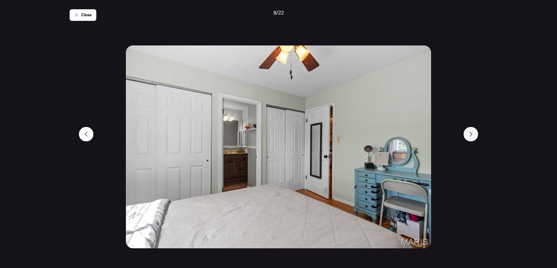
click at [466, 136] on div at bounding box center [471, 134] width 15 height 15
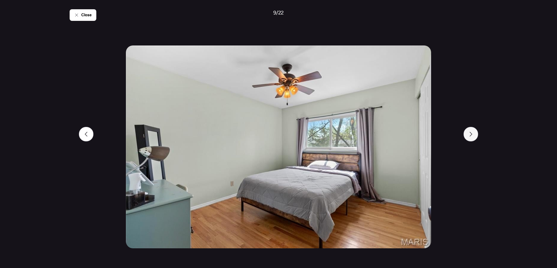
click at [466, 136] on div at bounding box center [471, 134] width 15 height 15
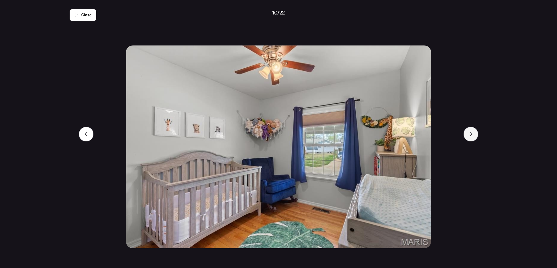
click at [466, 136] on div at bounding box center [471, 134] width 15 height 15
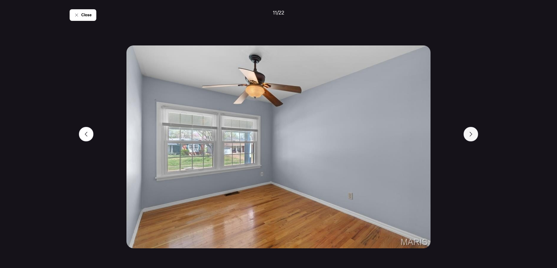
click at [466, 136] on div at bounding box center [471, 134] width 15 height 15
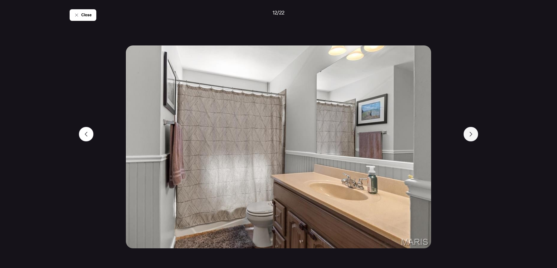
click at [466, 136] on div at bounding box center [471, 134] width 15 height 15
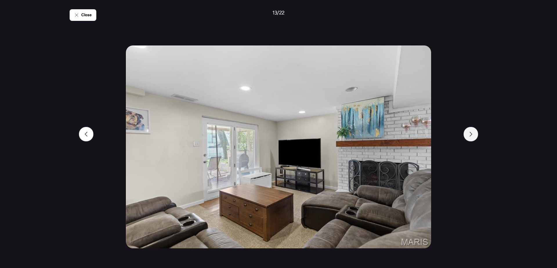
click at [466, 136] on div at bounding box center [471, 134] width 15 height 15
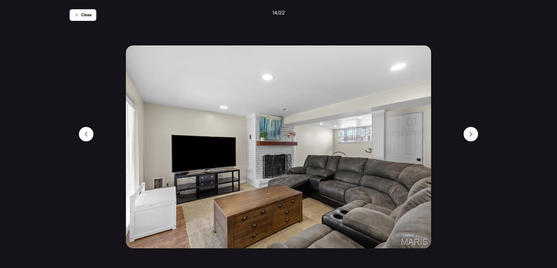
click at [466, 136] on div at bounding box center [471, 134] width 15 height 15
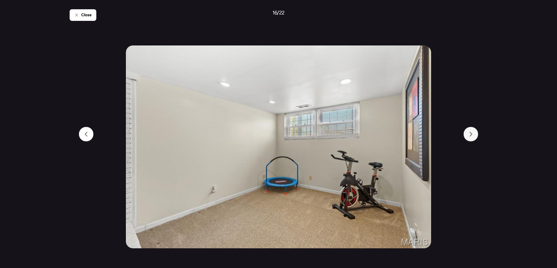
click at [466, 136] on div at bounding box center [471, 134] width 15 height 15
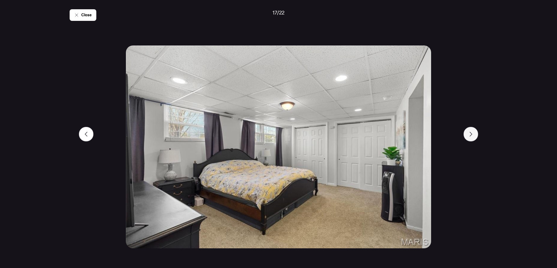
click at [466, 136] on div at bounding box center [471, 134] width 15 height 15
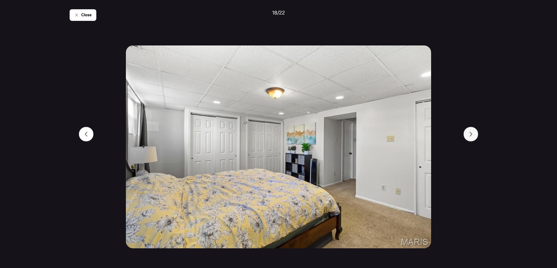
click at [466, 136] on div at bounding box center [471, 134] width 15 height 15
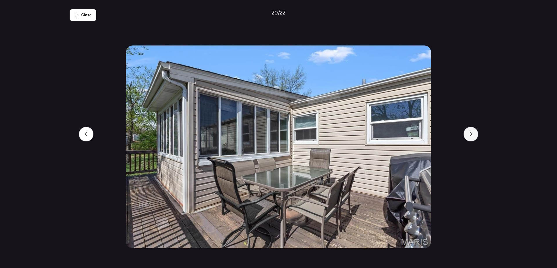
click at [466, 136] on div at bounding box center [471, 134] width 15 height 15
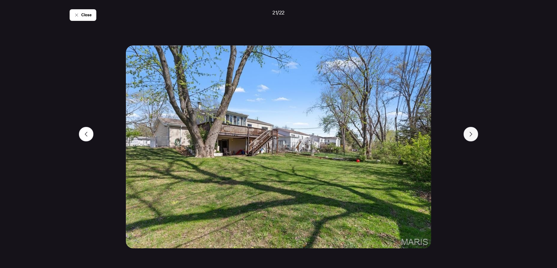
click at [466, 136] on div at bounding box center [471, 134] width 15 height 15
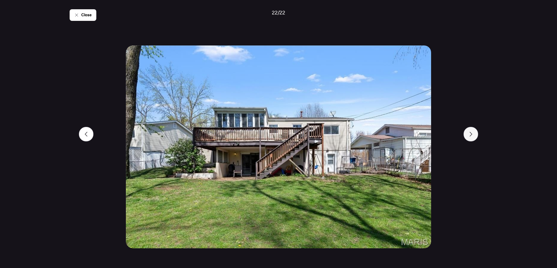
click at [466, 136] on div at bounding box center [471, 134] width 15 height 15
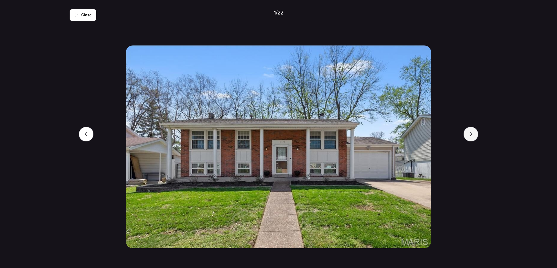
click at [466, 136] on div at bounding box center [471, 134] width 15 height 15
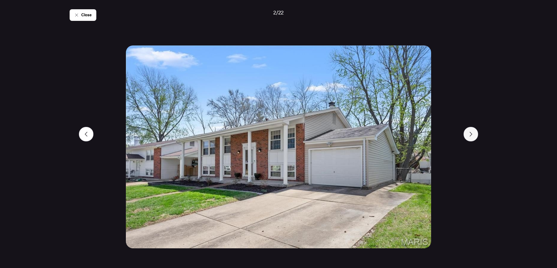
click at [466, 136] on div at bounding box center [471, 134] width 15 height 15
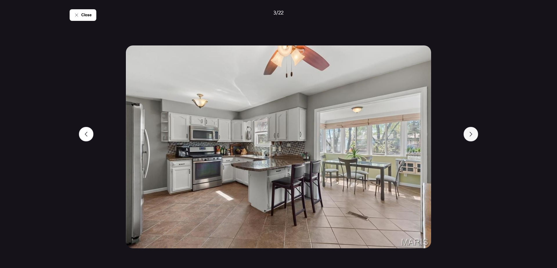
click at [466, 136] on div at bounding box center [471, 134] width 15 height 15
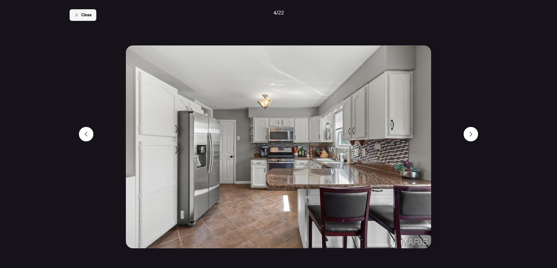
click at [80, 16] on div "Close" at bounding box center [83, 15] width 27 height 12
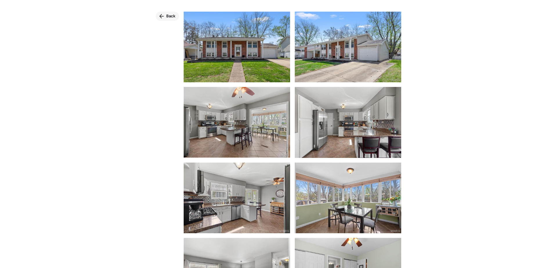
click at [163, 16] on icon at bounding box center [162, 16] width 4 height 4
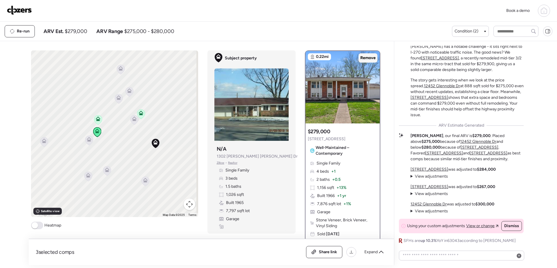
click at [369, 54] on div "Remove" at bounding box center [368, 57] width 19 height 9
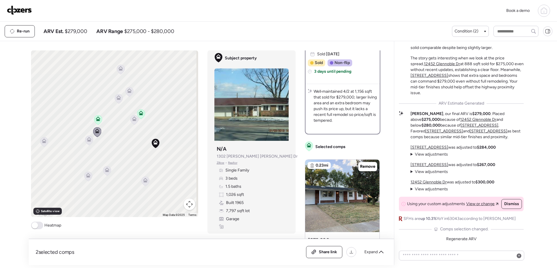
scroll to position [232, 0]
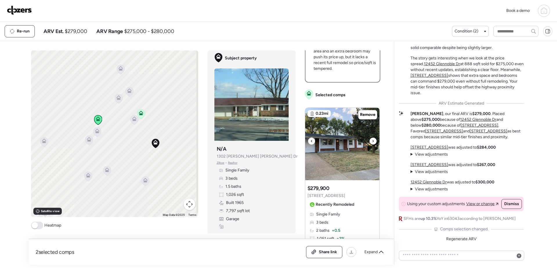
click at [347, 139] on img at bounding box center [342, 144] width 74 height 73
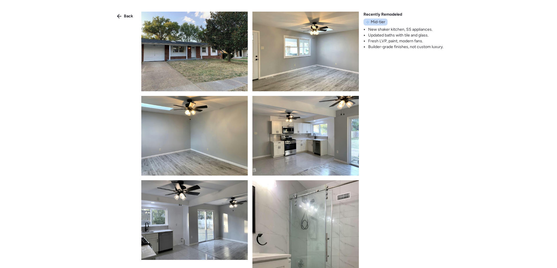
click at [204, 55] on img at bounding box center [194, 52] width 106 height 80
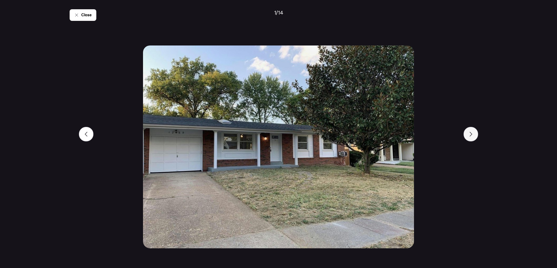
click at [469, 141] on div at bounding box center [471, 134] width 15 height 15
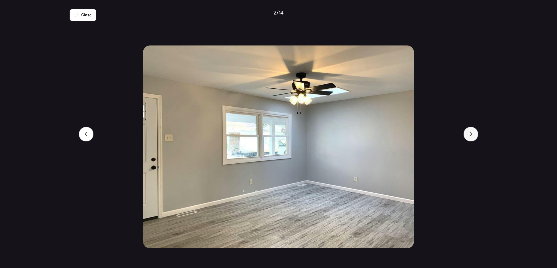
click at [469, 141] on div at bounding box center [471, 134] width 15 height 15
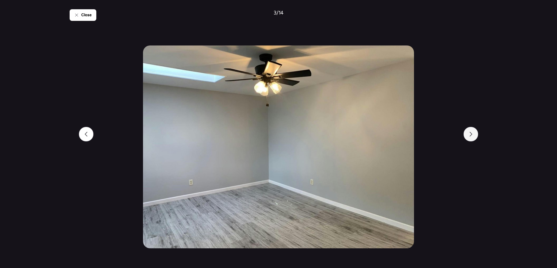
click at [469, 141] on div at bounding box center [471, 134] width 15 height 15
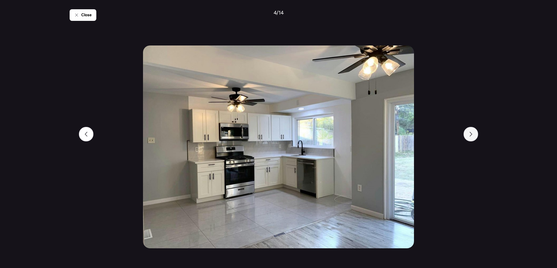
click at [469, 141] on div at bounding box center [471, 134] width 15 height 15
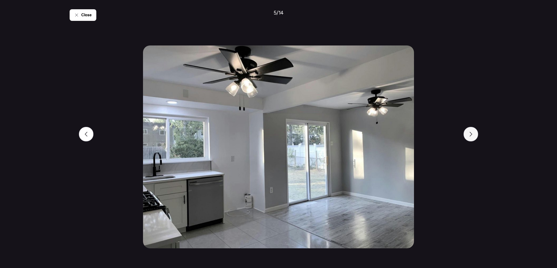
click at [469, 141] on div at bounding box center [471, 134] width 15 height 15
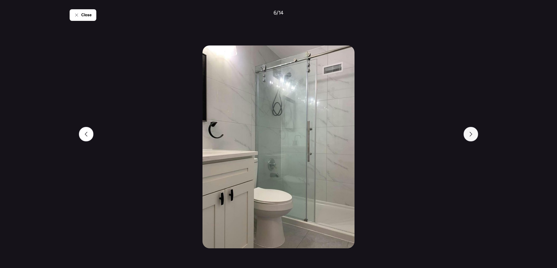
click at [469, 141] on div at bounding box center [471, 134] width 15 height 15
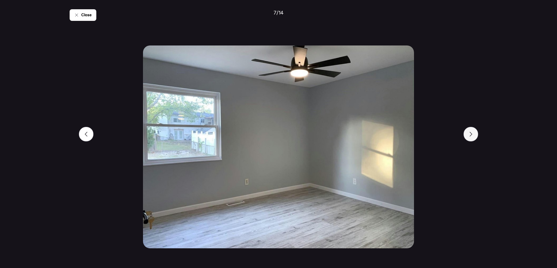
click at [469, 141] on div at bounding box center [471, 134] width 15 height 15
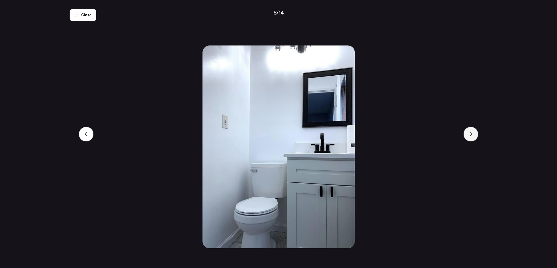
click at [469, 141] on div at bounding box center [471, 134] width 15 height 15
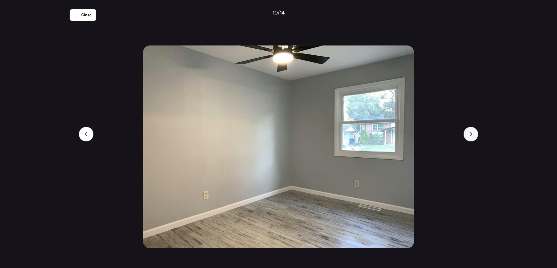
click at [469, 141] on div at bounding box center [471, 134] width 15 height 15
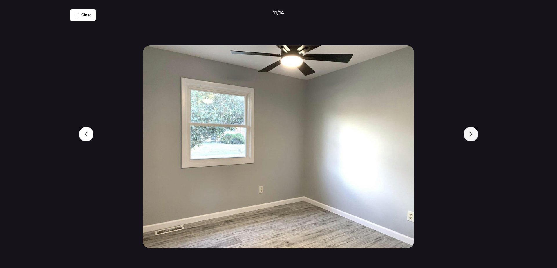
click at [469, 141] on div at bounding box center [471, 134] width 15 height 15
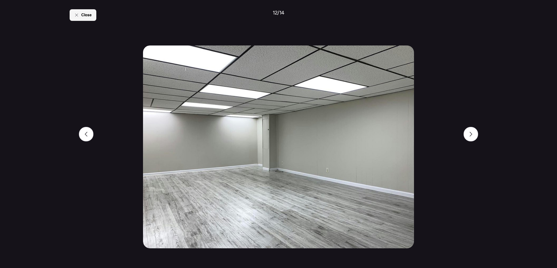
click at [87, 16] on span "Close" at bounding box center [86, 15] width 10 height 6
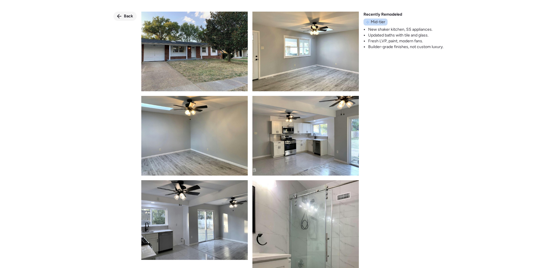
click at [123, 16] on div "Back" at bounding box center [124, 16] width 23 height 9
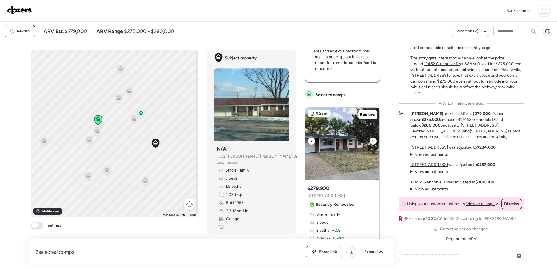
click at [323, 147] on img at bounding box center [342, 144] width 74 height 73
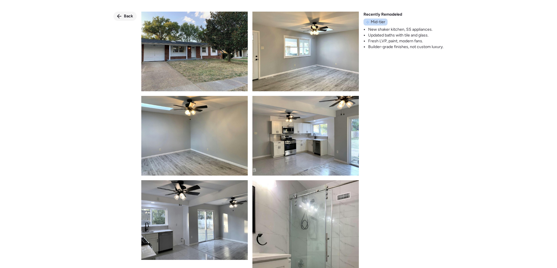
click at [130, 13] on div "Back" at bounding box center [124, 16] width 23 height 9
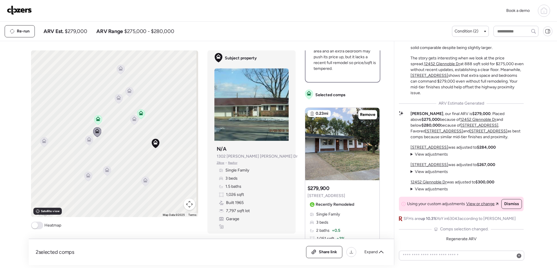
click at [96, 120] on icon at bounding box center [98, 120] width 4 height 2
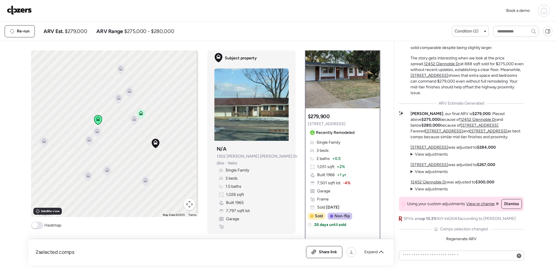
scroll to position [0, 0]
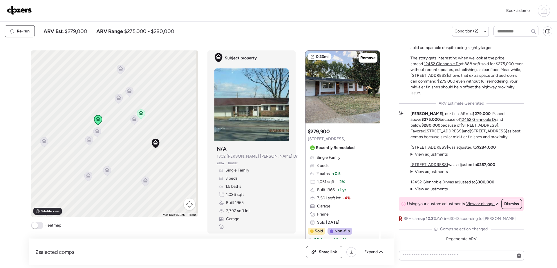
click at [141, 113] on icon at bounding box center [141, 113] width 5 height 5
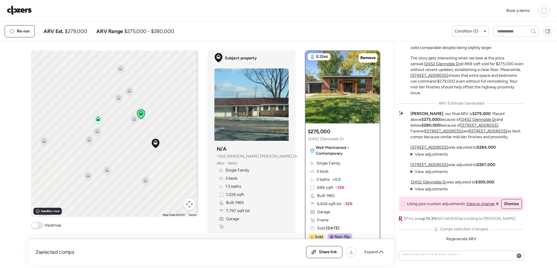
click at [99, 118] on icon at bounding box center [98, 120] width 8 height 10
